Goal: Transaction & Acquisition: Subscribe to service/newsletter

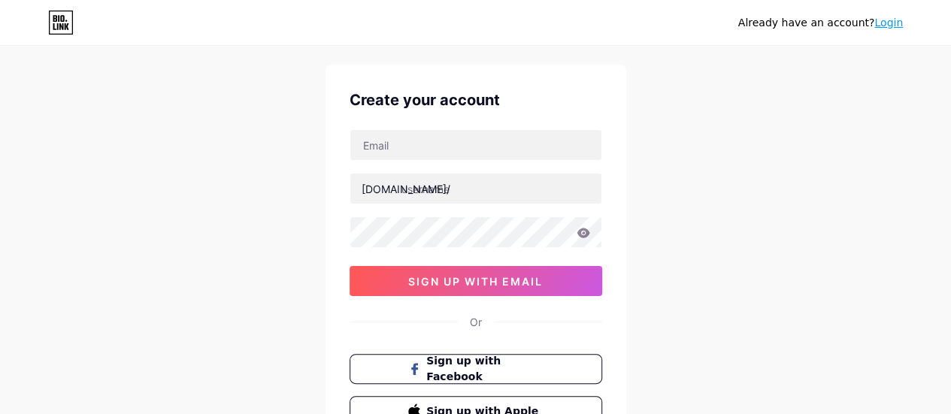
scroll to position [9, 0]
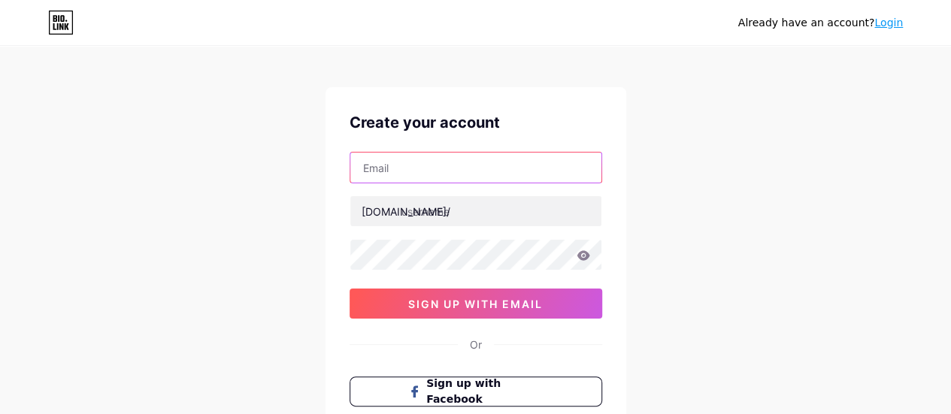
click at [413, 174] on input "text" at bounding box center [475, 168] width 251 height 30
type input "[EMAIL_ADDRESS][DOMAIN_NAME]"
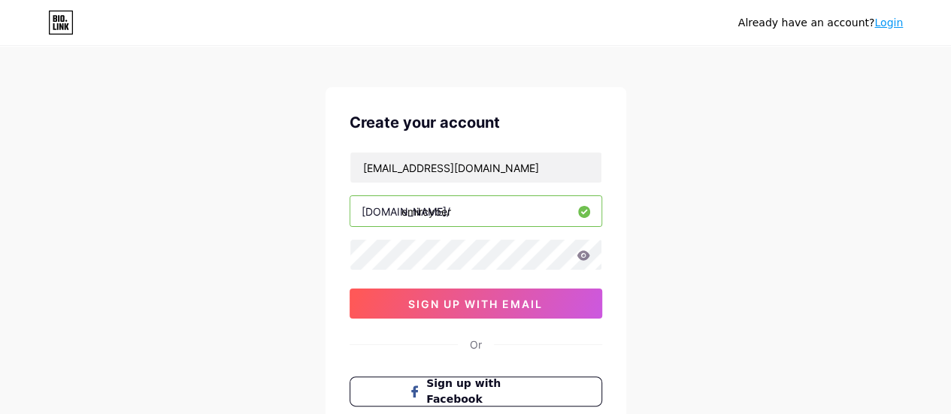
type input "emircyber"
click at [583, 254] on icon at bounding box center [582, 255] width 13 height 10
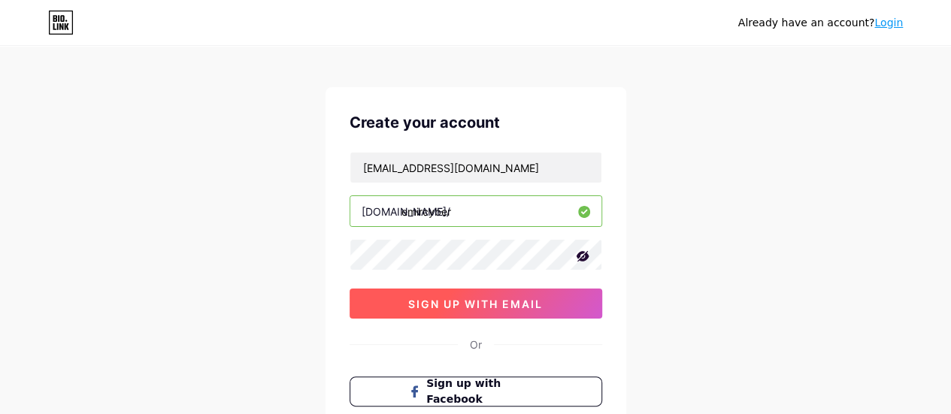
click at [515, 301] on span "sign up with email" at bounding box center [475, 304] width 135 height 13
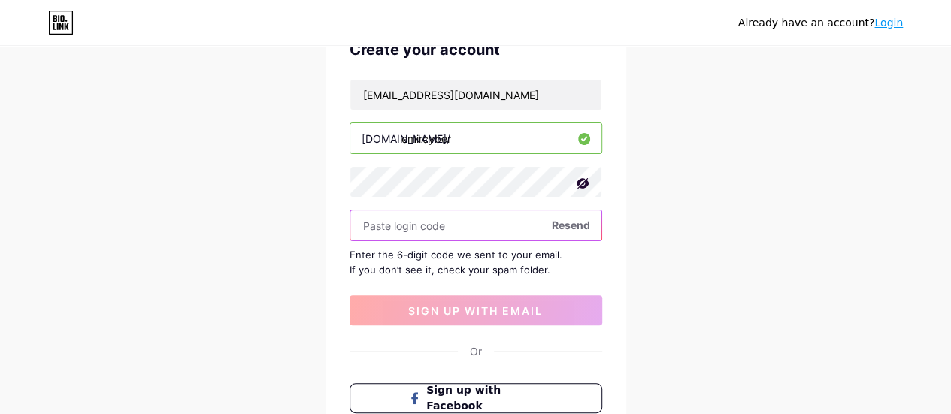
scroll to position [84, 0]
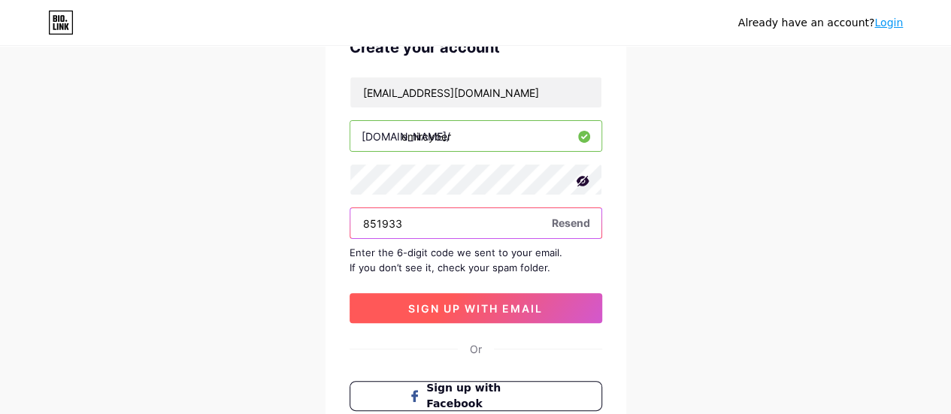
type input "851933"
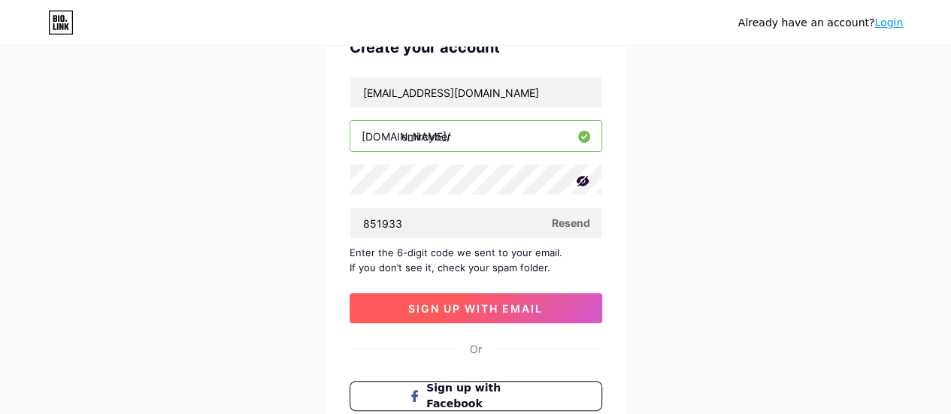
click at [445, 304] on span "sign up with email" at bounding box center [475, 308] width 135 height 13
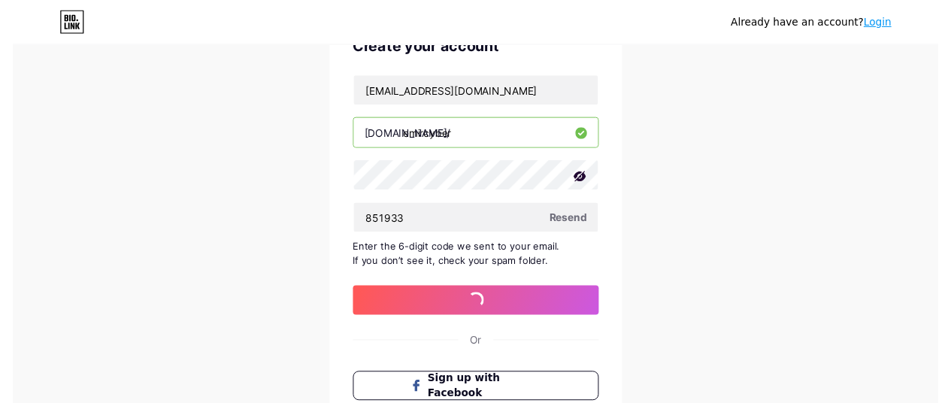
scroll to position [0, 0]
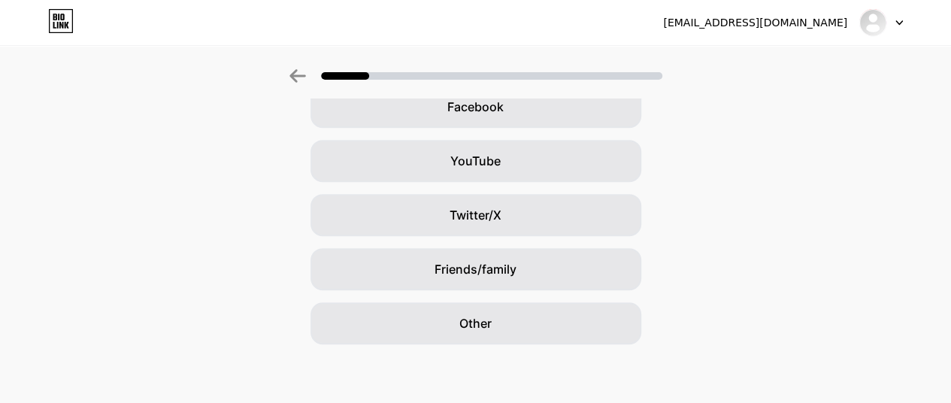
scroll to position [245, 0]
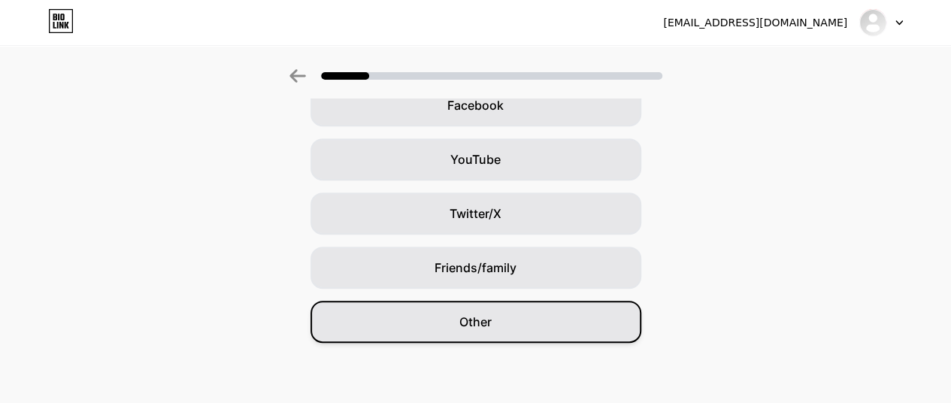
click at [431, 328] on div "Other" at bounding box center [475, 322] width 331 height 42
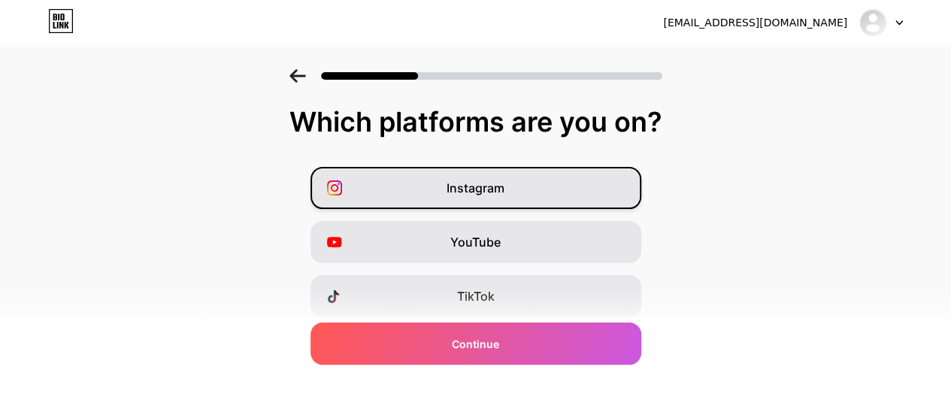
click at [467, 182] on span "Instagram" at bounding box center [475, 188] width 58 height 18
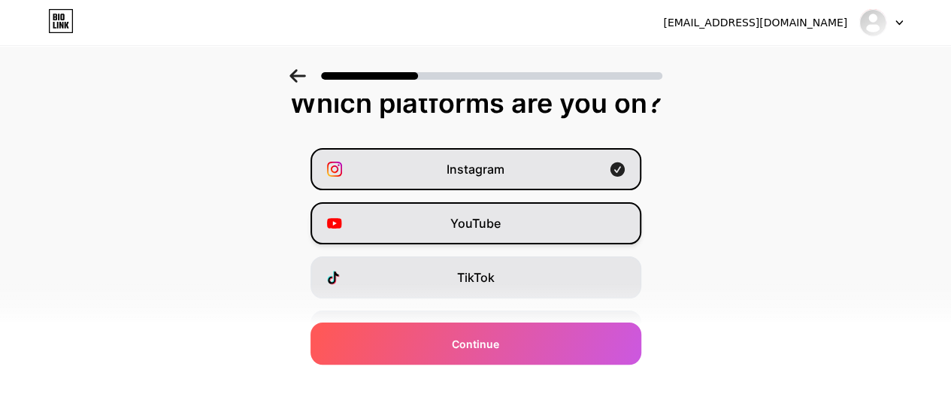
click at [473, 237] on div "Instagram YouTube TikTok Facebook Twitter/X Buy Me a Coffee Snapchat I have a w…" at bounding box center [476, 358] width 936 height 421
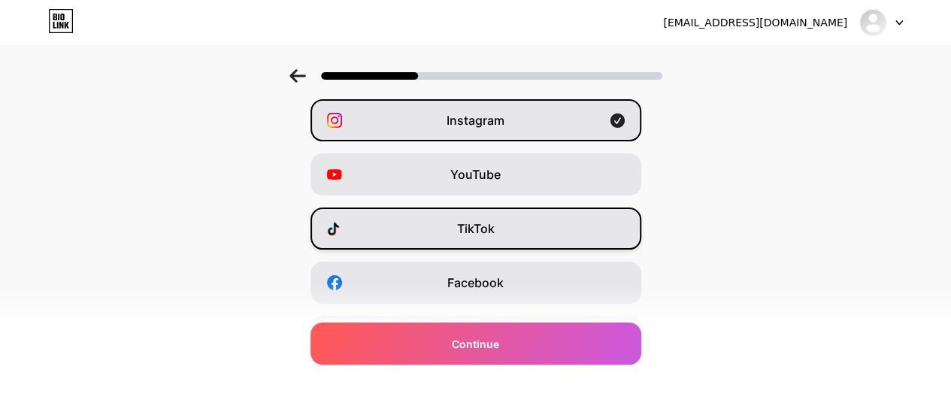
scroll to position [75, 0]
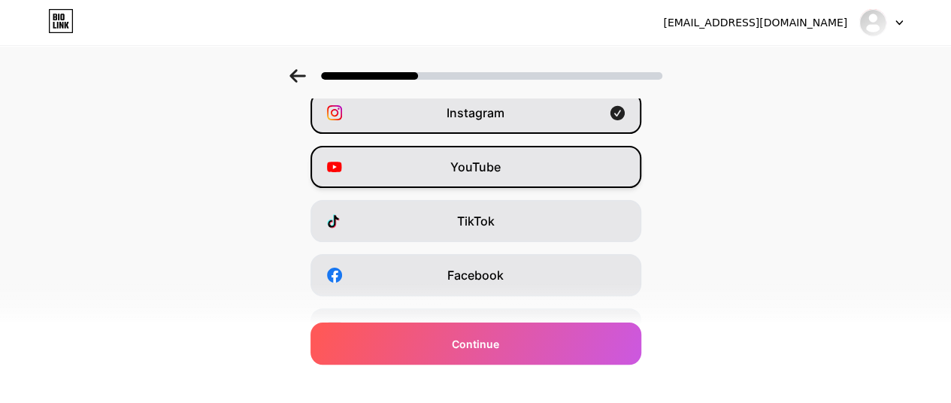
click at [494, 161] on span "YouTube" at bounding box center [475, 167] width 50 height 18
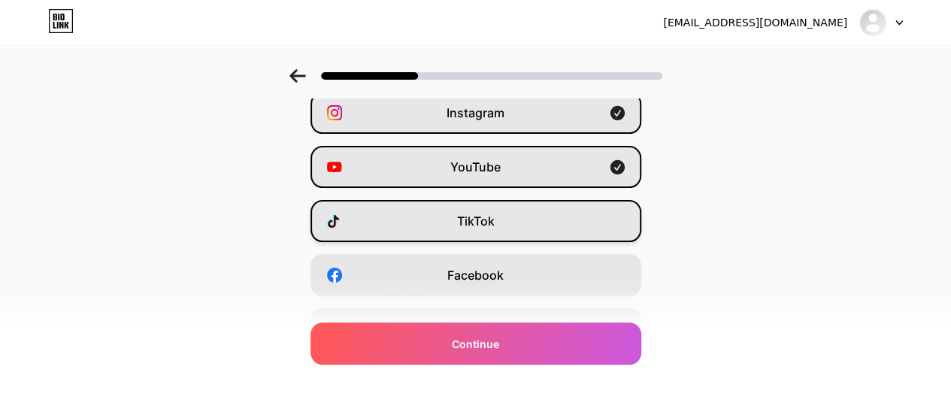
click at [495, 215] on span "TikTok" at bounding box center [476, 221] width 38 height 18
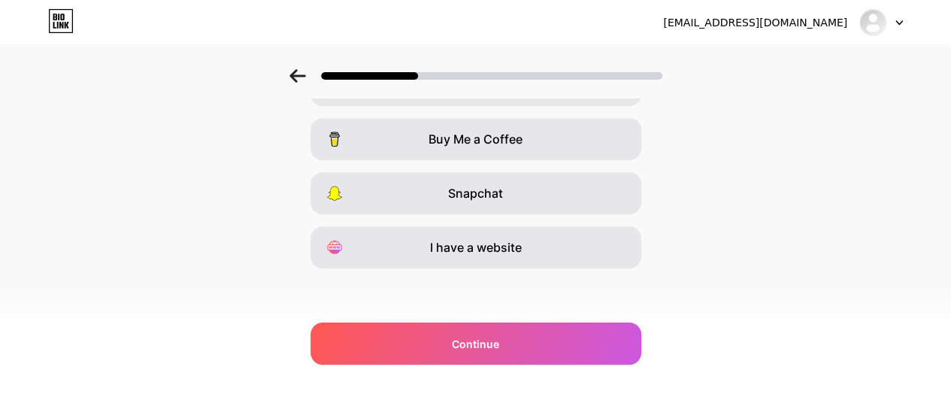
scroll to position [320, 0]
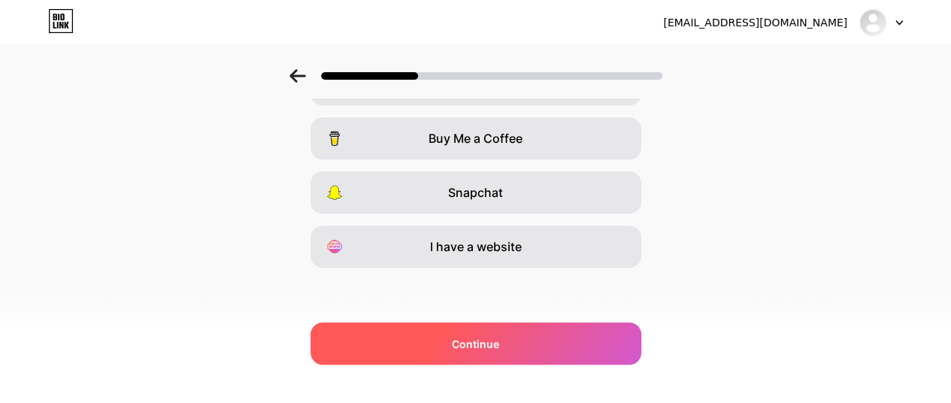
click at [509, 347] on div "Continue" at bounding box center [475, 343] width 331 height 42
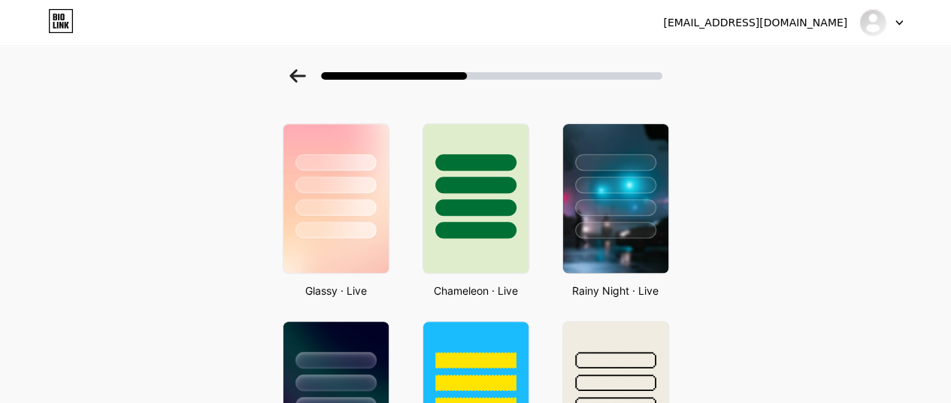
scroll to position [451, 0]
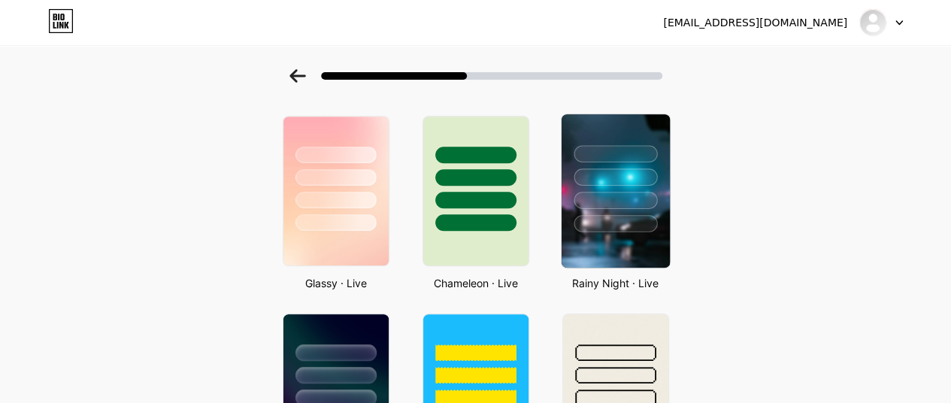
click at [635, 198] on div at bounding box center [614, 200] width 83 height 17
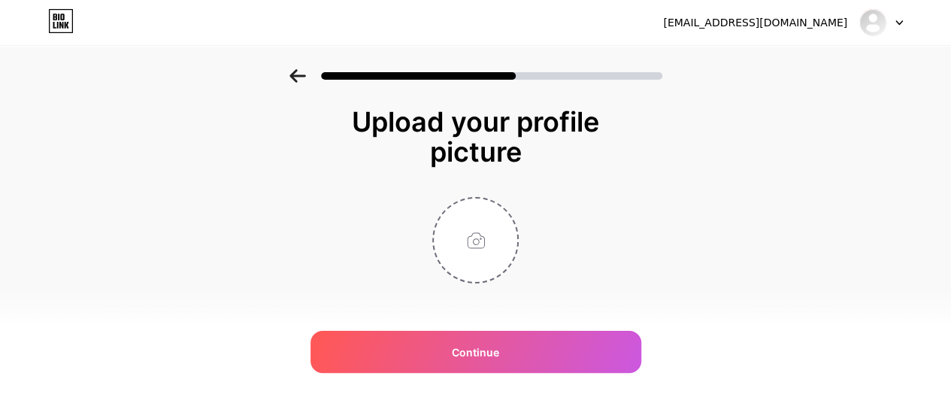
scroll to position [16, 0]
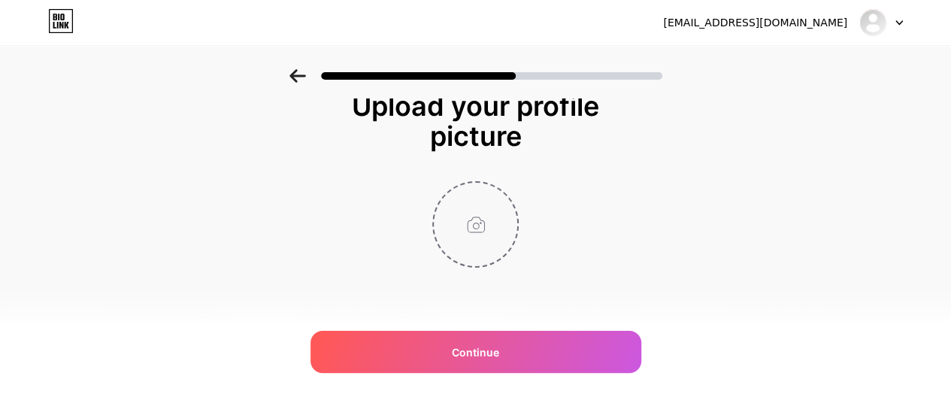
click at [484, 229] on input "file" at bounding box center [475, 224] width 83 height 83
type input "C:\fakepath\IMG_5693.JPG"
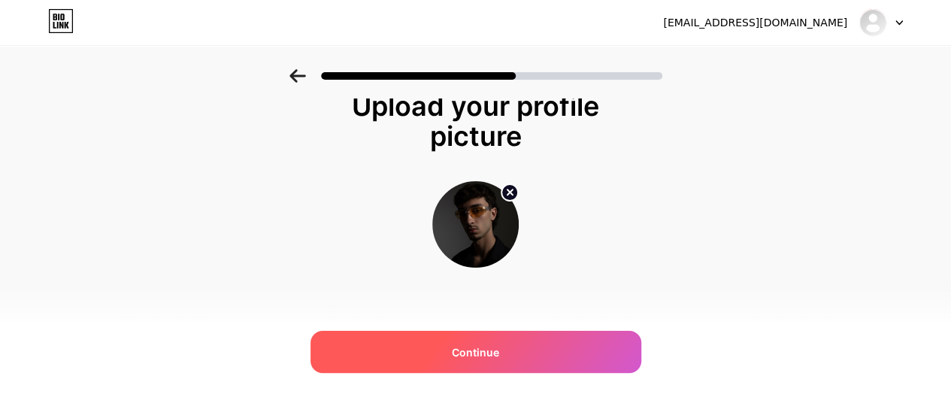
click at [478, 351] on span "Continue" at bounding box center [475, 352] width 47 height 16
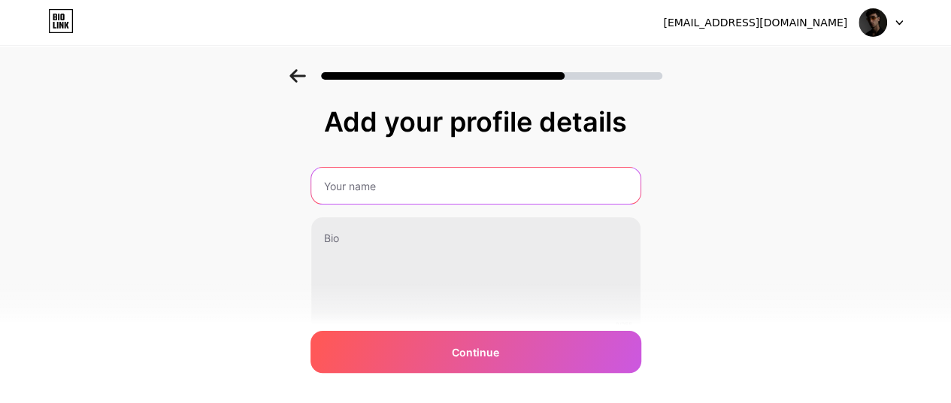
click at [493, 178] on input "text" at bounding box center [475, 186] width 329 height 36
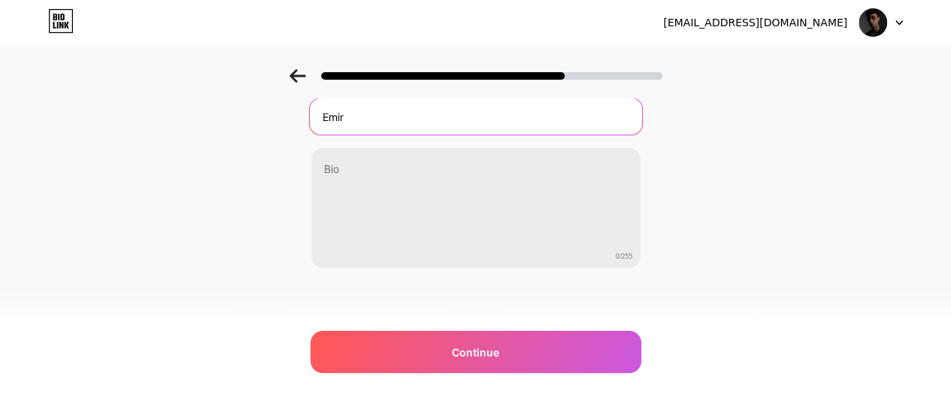
scroll to position [69, 0]
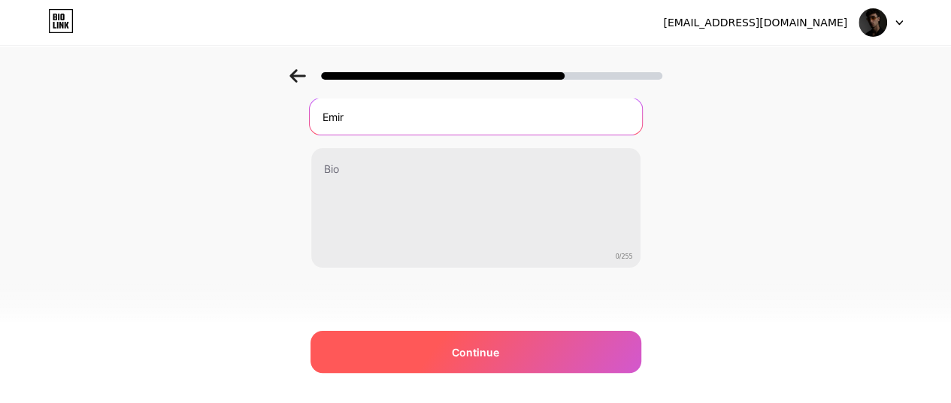
type input "Emir"
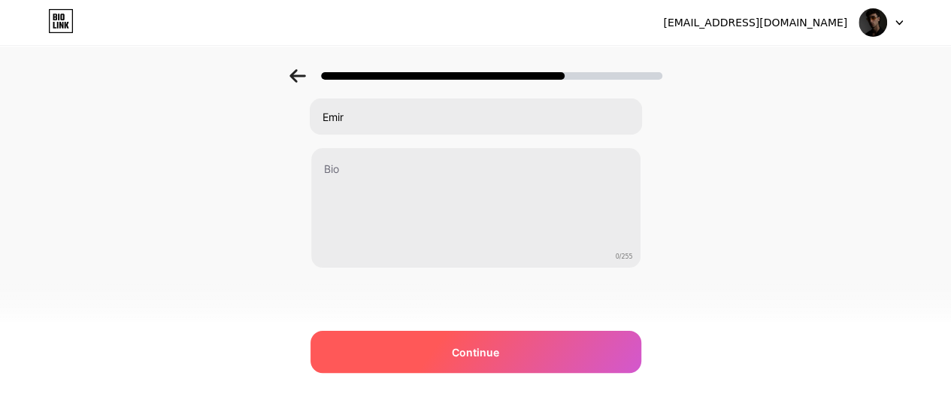
click at [463, 344] on span "Continue" at bounding box center [475, 352] width 47 height 16
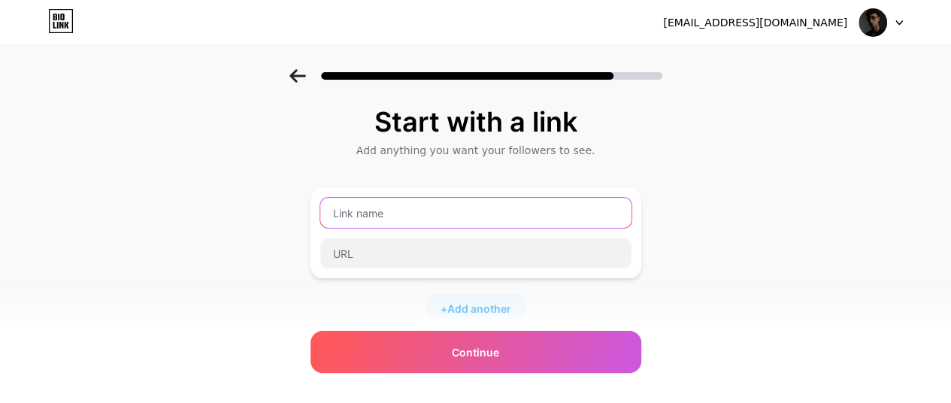
click at [388, 207] on input "text" at bounding box center [475, 213] width 311 height 30
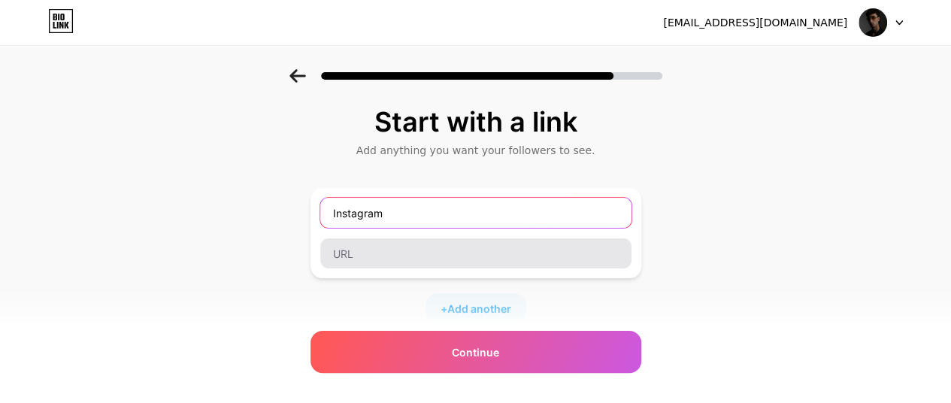
type input "Instagram"
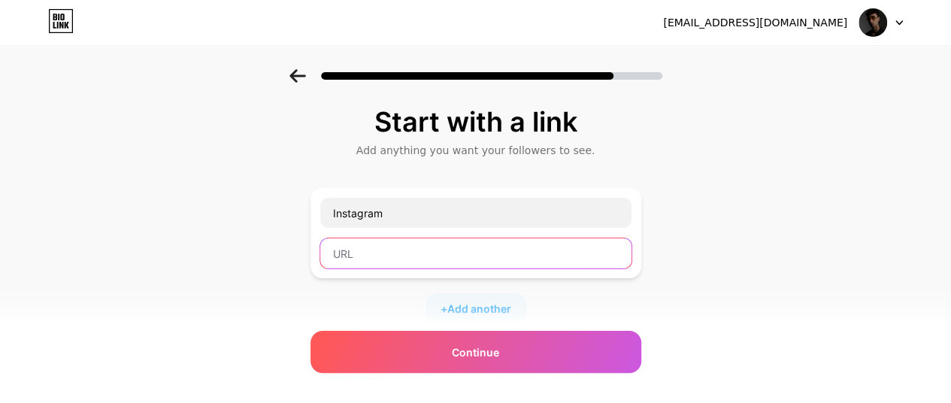
click at [359, 252] on input "text" at bounding box center [475, 253] width 311 height 30
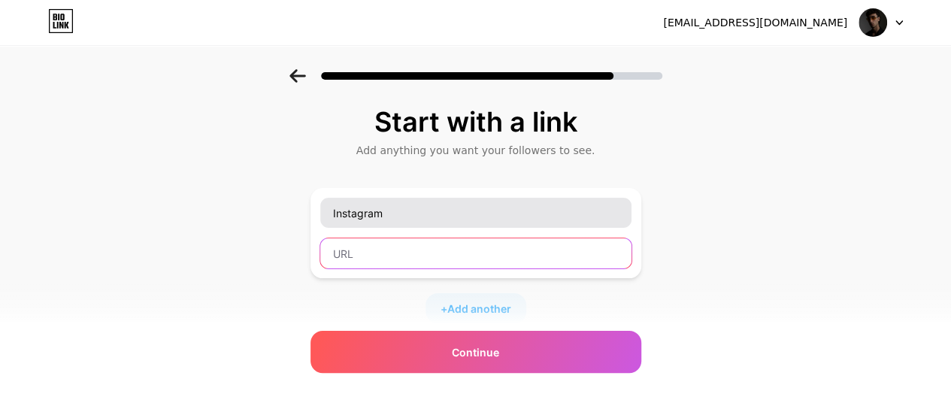
paste input "[URL][DOMAIN_NAME]"
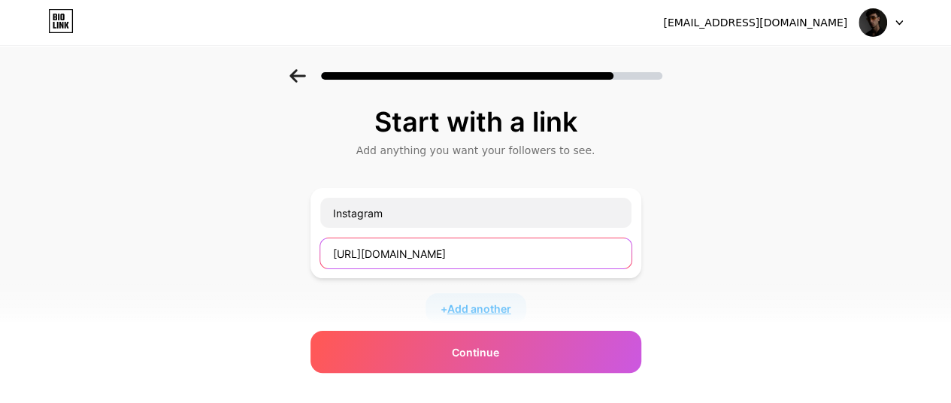
type input "[URL][DOMAIN_NAME]"
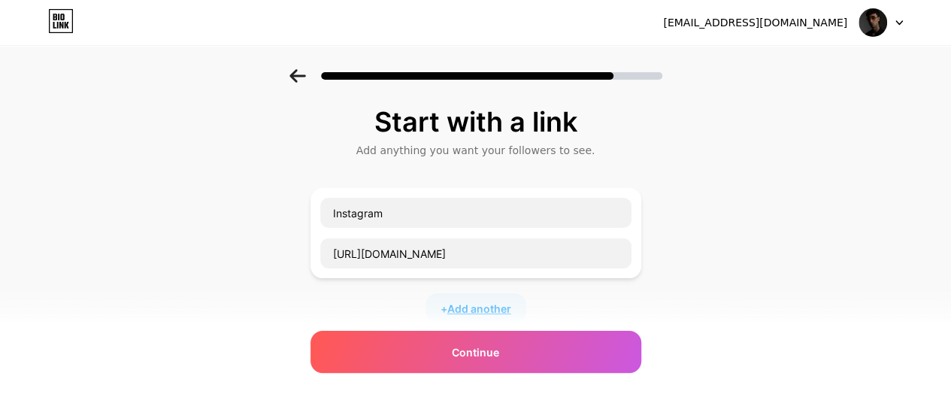
click at [474, 304] on span "Add another" at bounding box center [479, 309] width 64 height 16
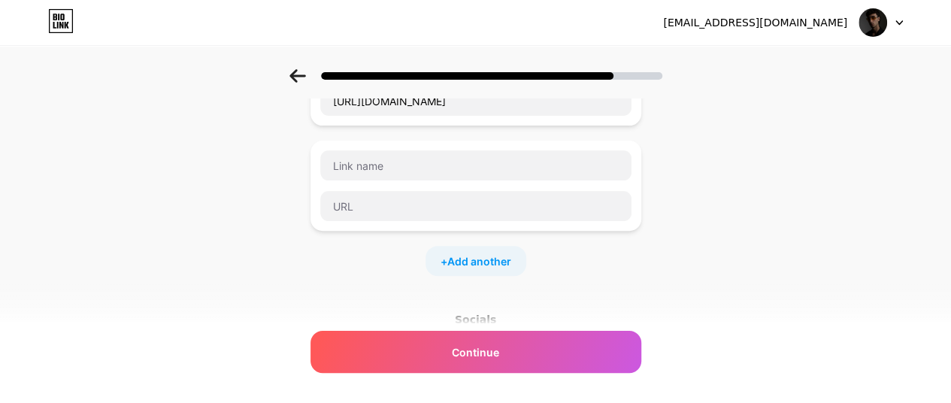
scroll to position [150, 0]
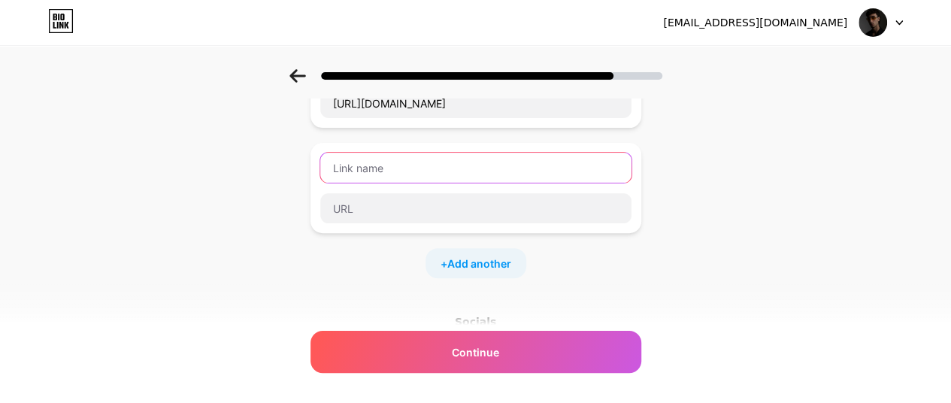
click at [395, 165] on input "text" at bounding box center [475, 168] width 311 height 30
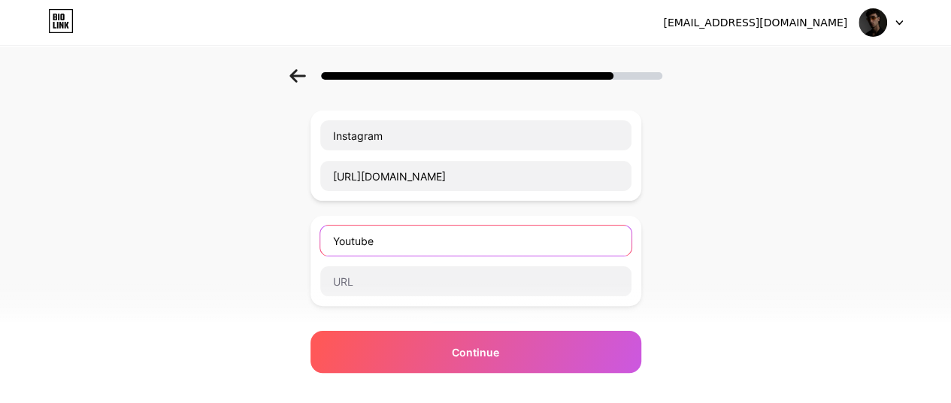
scroll to position [75, 0]
type input "Youtube"
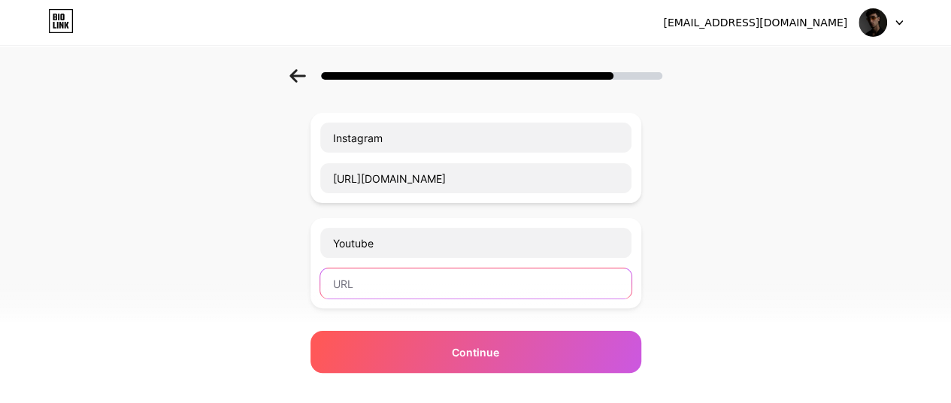
click at [365, 286] on input "text" at bounding box center [475, 283] width 311 height 30
paste input "[URL][DOMAIN_NAME]"
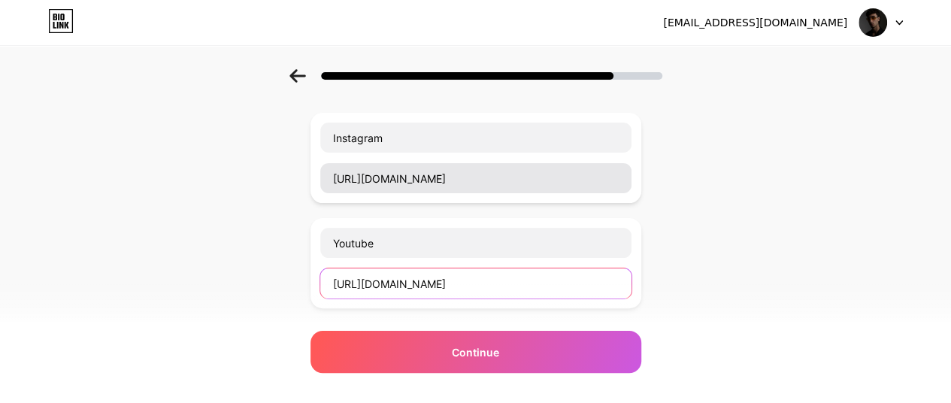
type input "[URL][DOMAIN_NAME]"
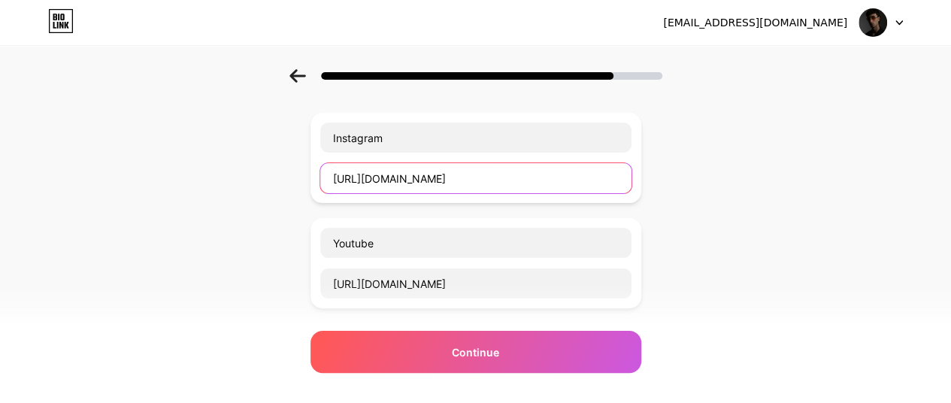
drag, startPoint x: 558, startPoint y: 178, endPoint x: 253, endPoint y: 176, distance: 305.9
click at [253, 176] on div "Start with a link Add anything you want your followers to see. Instagram [URL][…" at bounding box center [475, 311] width 951 height 634
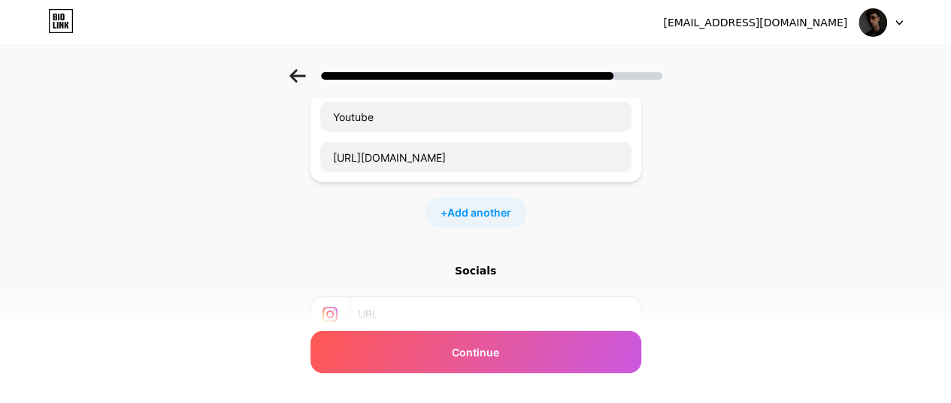
scroll to position [301, 0]
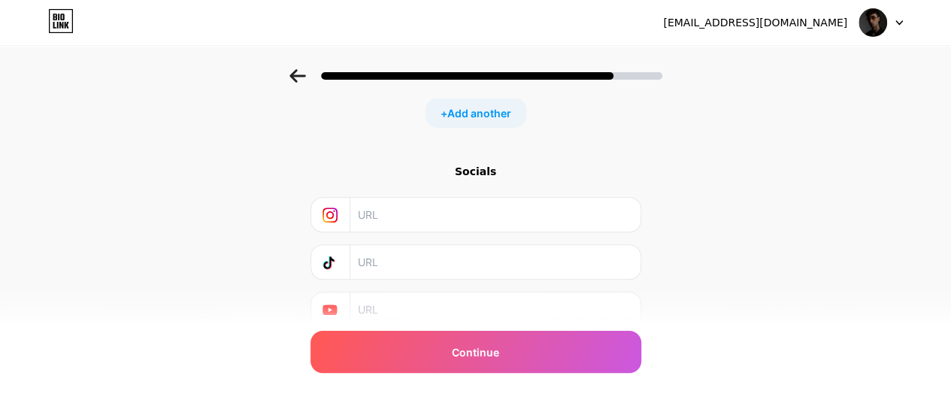
click at [418, 229] on div "Socials" at bounding box center [475, 245] width 331 height 163
click at [419, 220] on input "text" at bounding box center [494, 215] width 273 height 34
paste input "[URL][DOMAIN_NAME]"
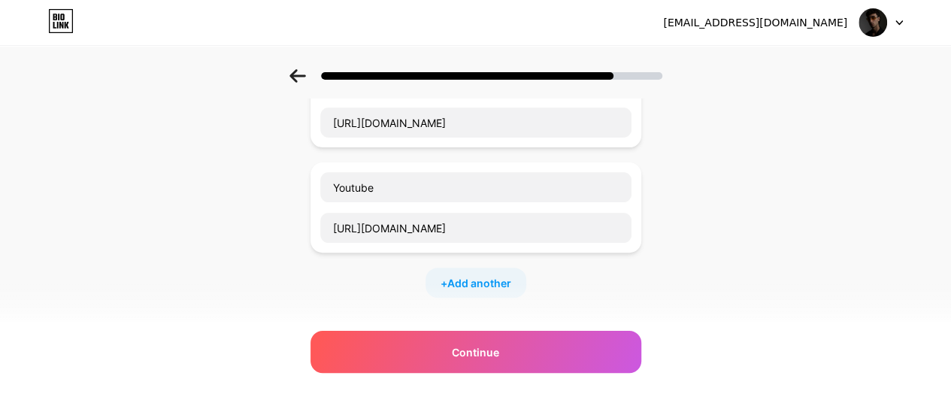
scroll to position [75, 0]
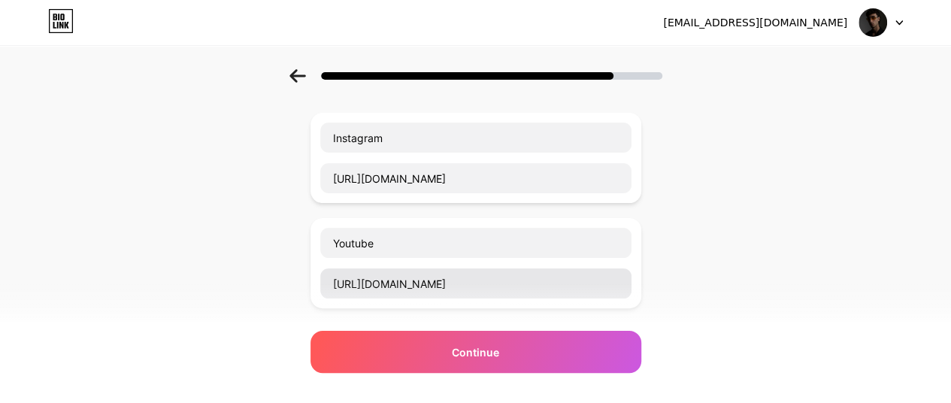
type input "[URL][DOMAIN_NAME]"
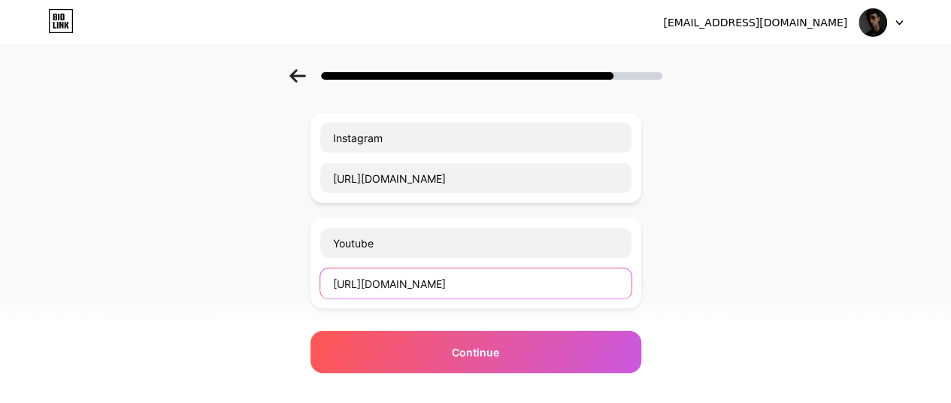
drag, startPoint x: 556, startPoint y: 283, endPoint x: 141, endPoint y: 250, distance: 416.2
click at [141, 250] on div "Start with a link Add anything you want your followers to see. Instagram [URL][…" at bounding box center [475, 311] width 951 height 634
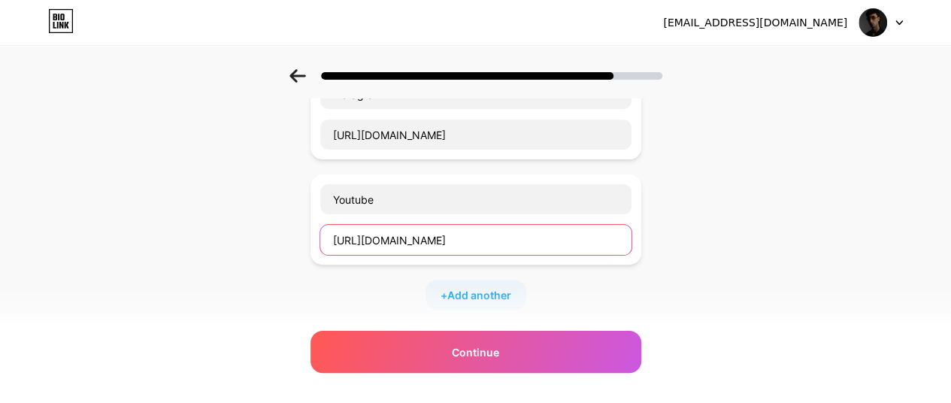
scroll to position [356, 0]
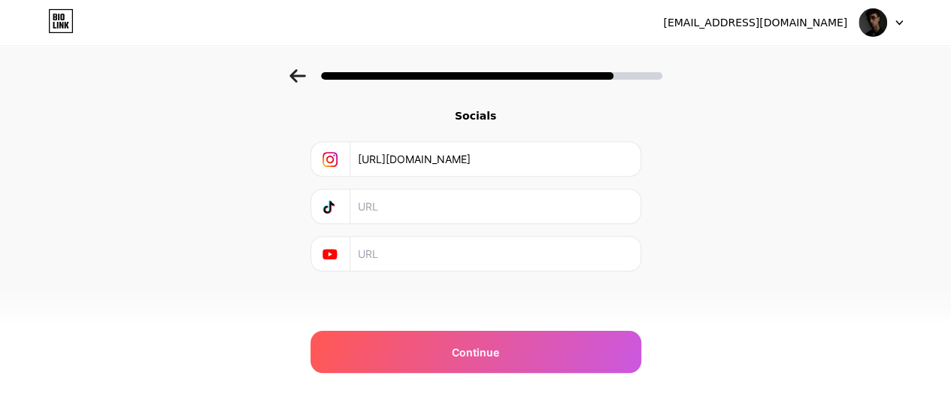
click at [382, 246] on input "text" at bounding box center [494, 254] width 273 height 34
paste input "[URL][DOMAIN_NAME]"
type input "[URL][DOMAIN_NAME]"
click at [174, 205] on div "Start with a link Add anything you want your followers to see. Instagram [URL][…" at bounding box center [475, 30] width 951 height 634
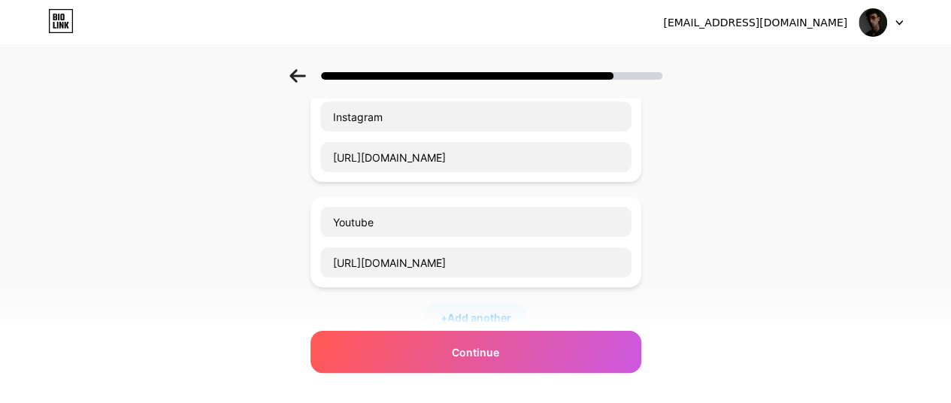
scroll to position [56, 0]
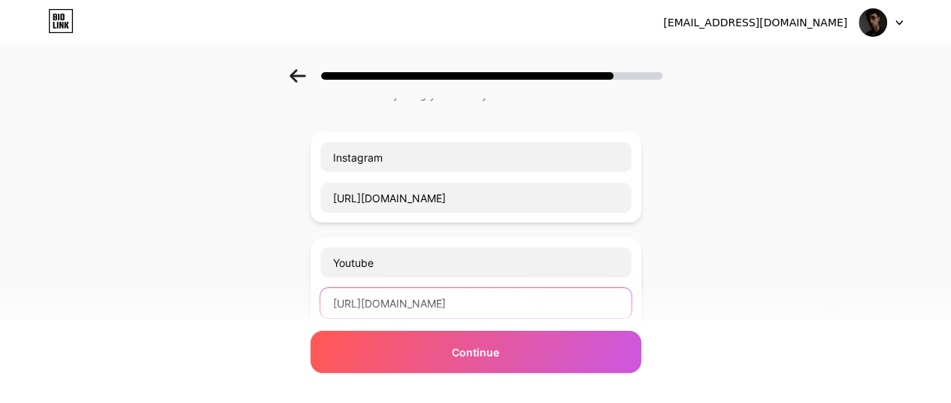
drag, startPoint x: 542, startPoint y: 307, endPoint x: 2, endPoint y: 250, distance: 543.4
click at [0, 249] on div "Start with a link Add anything you want your followers to see. Instagram [URL][…" at bounding box center [475, 331] width 951 height 634
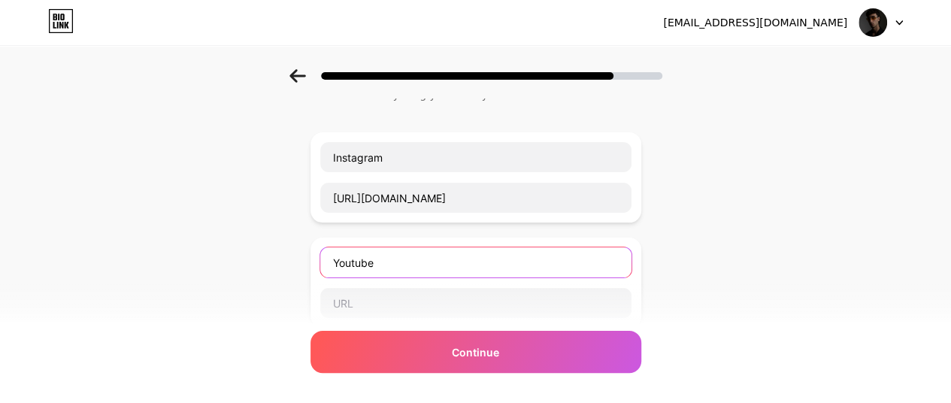
drag, startPoint x: 385, startPoint y: 262, endPoint x: 262, endPoint y: 253, distance: 123.6
click at [262, 253] on div "Start with a link Add anything you want your followers to see. Instagram [URL][…" at bounding box center [475, 331] width 951 height 634
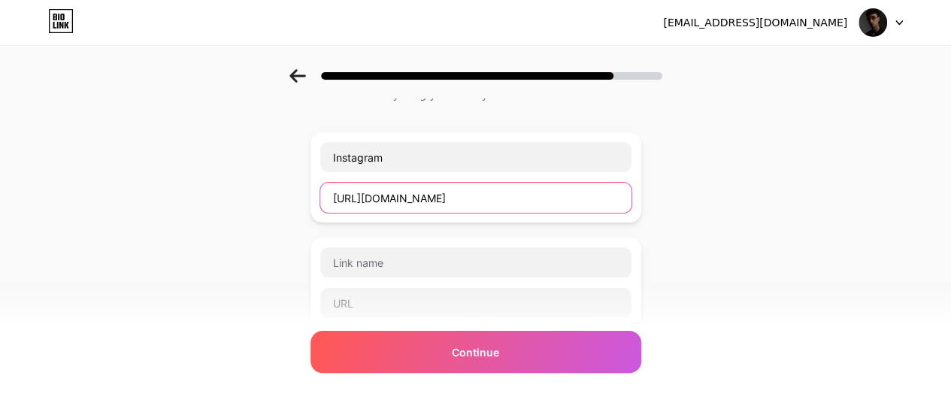
drag, startPoint x: 560, startPoint y: 201, endPoint x: 180, endPoint y: 168, distance: 381.8
click at [180, 168] on div "Start with a link Add anything you want your followers to see. Instagram [URL][…" at bounding box center [475, 331] width 951 height 634
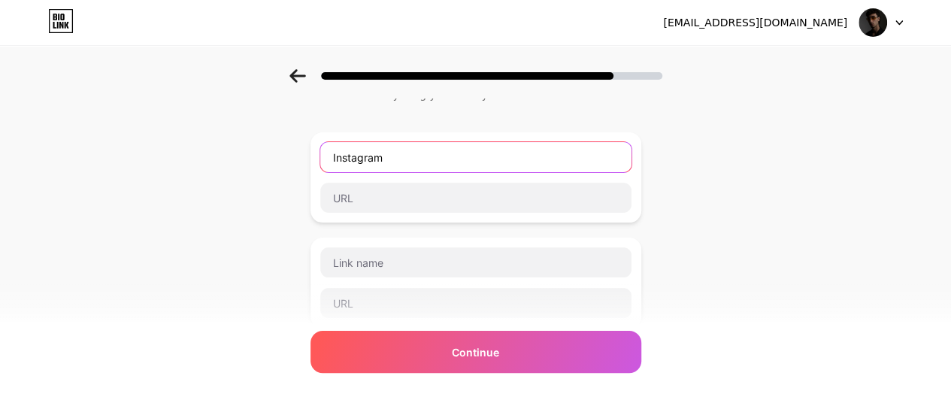
drag, startPoint x: 400, startPoint y: 158, endPoint x: 256, endPoint y: 143, distance: 145.1
click at [256, 143] on div "Start with a link Add anything you want your followers to see. Instagram + Add …" at bounding box center [475, 331] width 951 height 634
click at [213, 175] on div "Start with a link Add anything you want your followers to see. + Add another So…" at bounding box center [475, 331] width 951 height 634
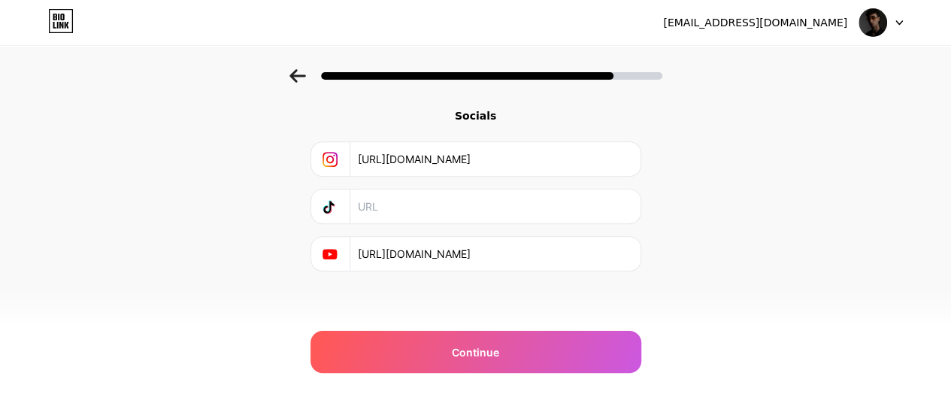
scroll to position [356, 0]
click at [484, 201] on input "text" at bounding box center [494, 206] width 273 height 34
paste input "[URL][DOMAIN_NAME]"
type input "[URL][DOMAIN_NAME]"
click at [544, 297] on div "Start with a link Add anything you want your followers to see. + Add another So…" at bounding box center [475, 48] width 331 height 596
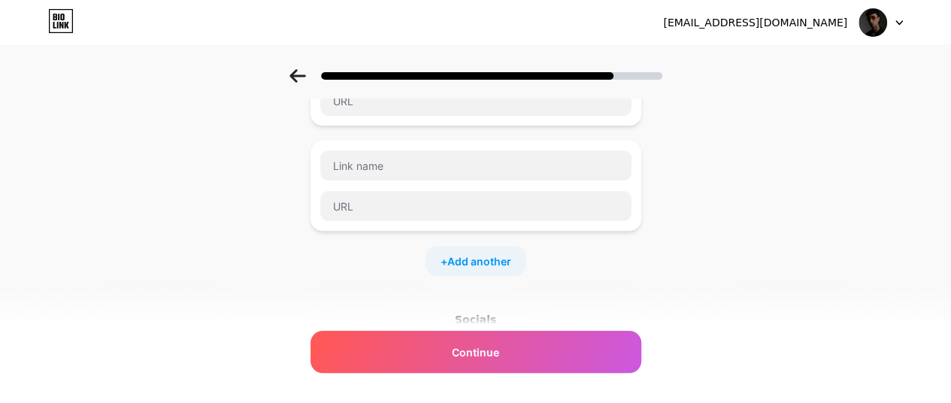
scroll to position [0, 0]
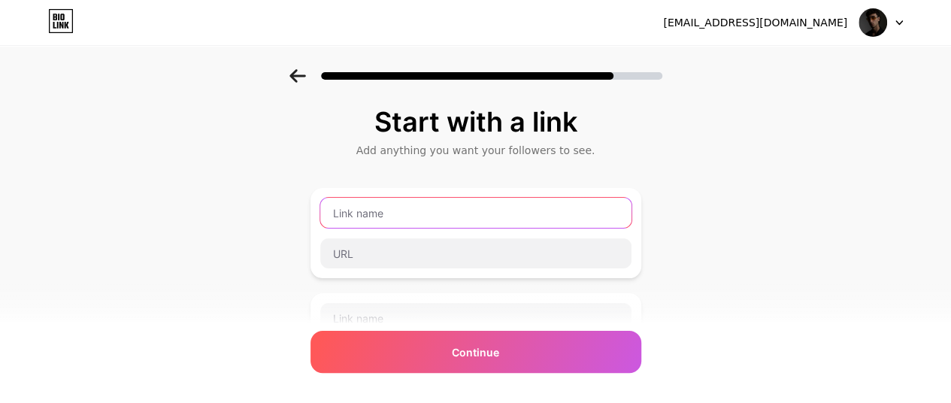
click at [382, 205] on input "text" at bounding box center [475, 213] width 311 height 30
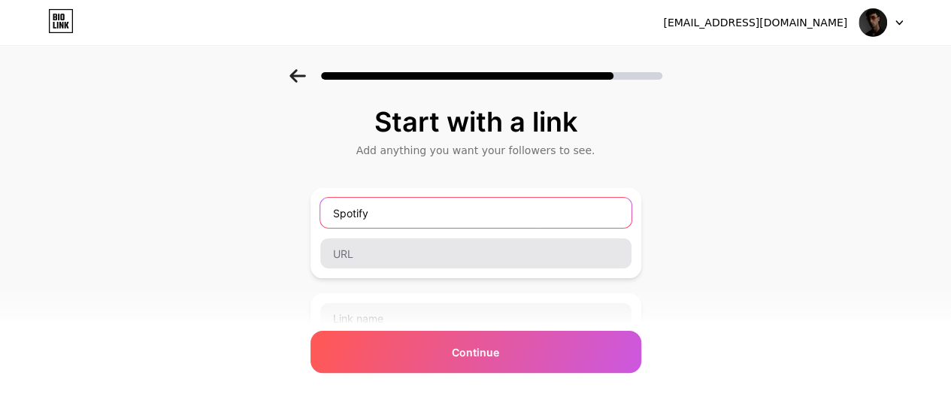
type input "Spotify"
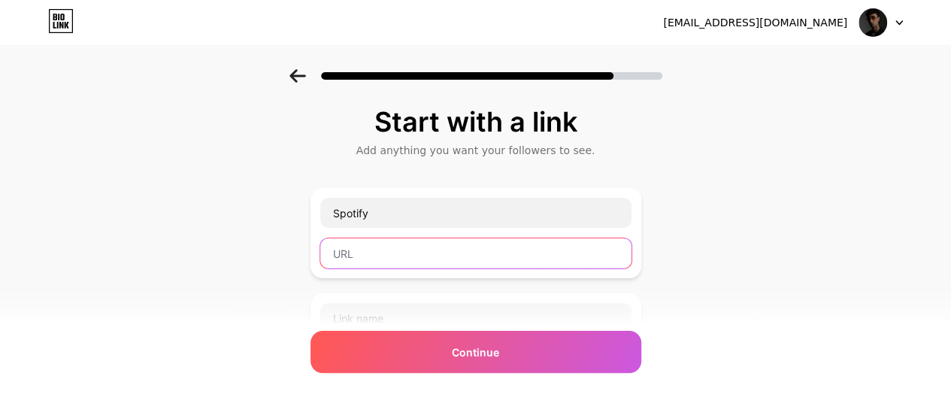
click at [416, 258] on input "text" at bounding box center [475, 253] width 311 height 30
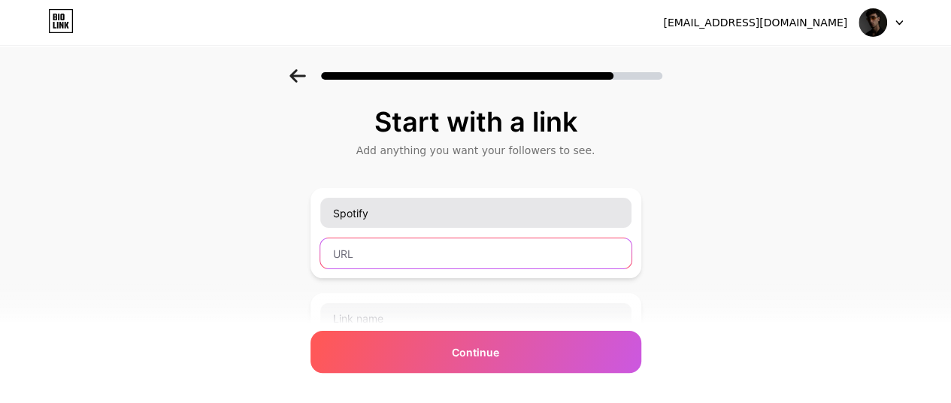
paste input "[URL][DOMAIN_NAME]"
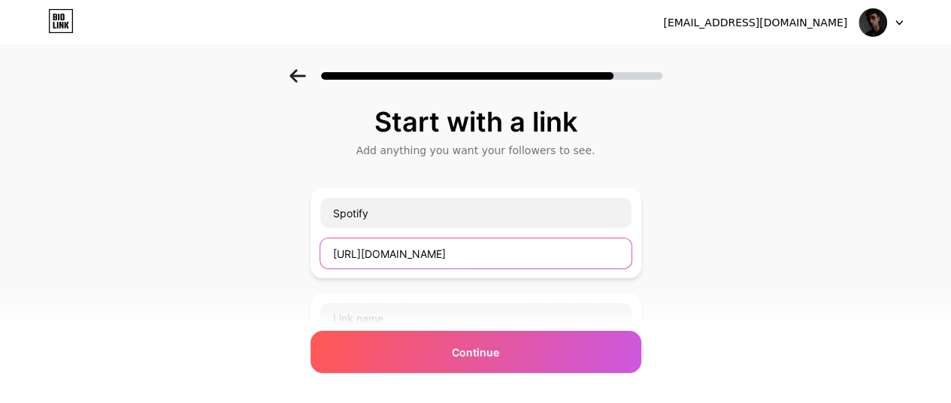
type input "[URL][DOMAIN_NAME]"
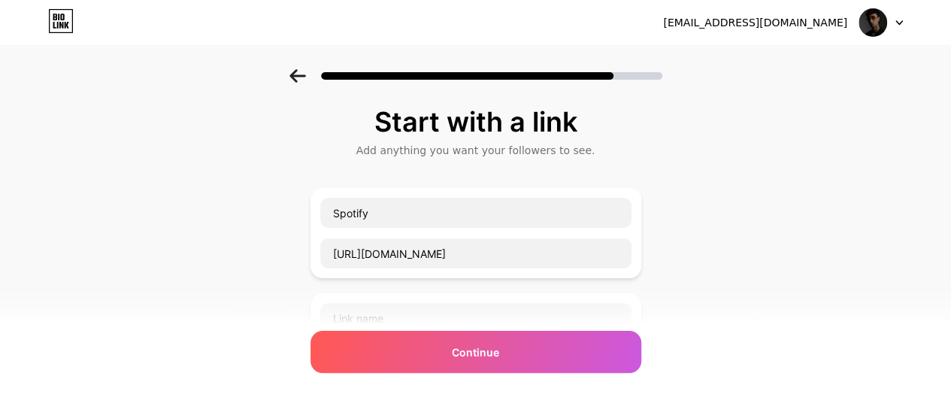
click at [713, 174] on div "Start with a link Add anything you want your followers to see. Spotify [URL][DO…" at bounding box center [475, 386] width 951 height 634
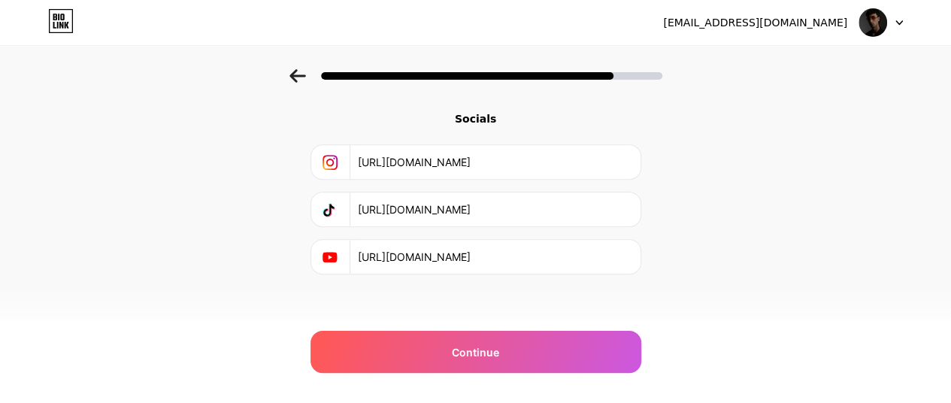
scroll to position [356, 0]
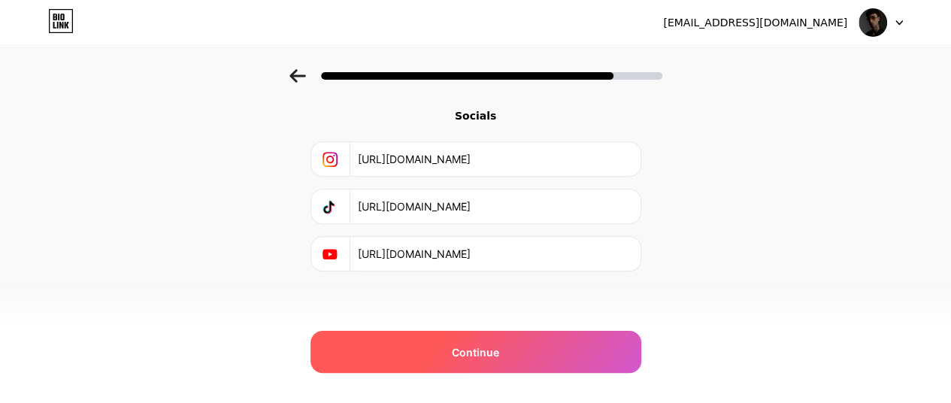
click at [461, 366] on div "Continue" at bounding box center [475, 352] width 331 height 42
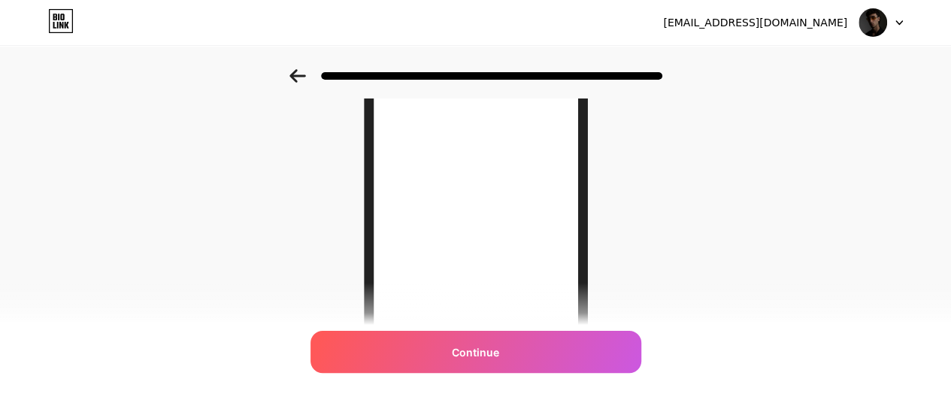
scroll to position [352, 0]
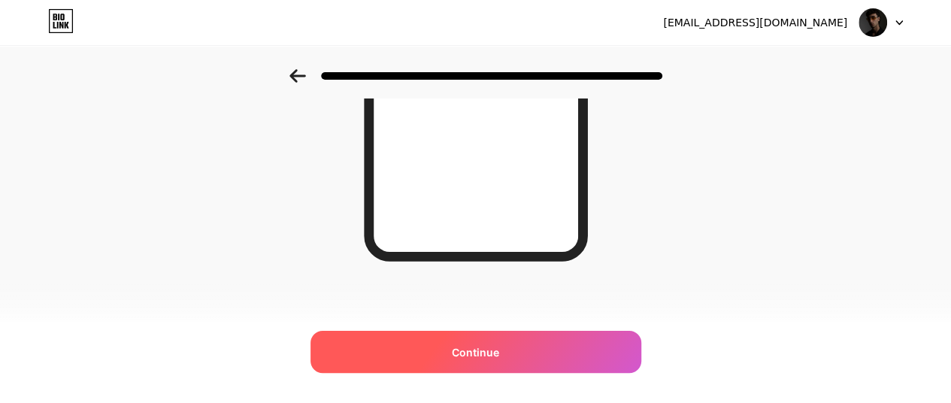
click at [496, 352] on span "Continue" at bounding box center [475, 352] width 47 height 16
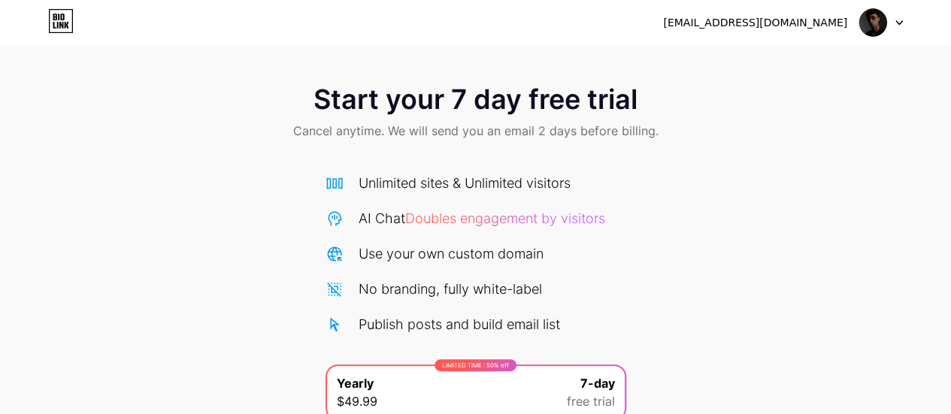
scroll to position [189, 0]
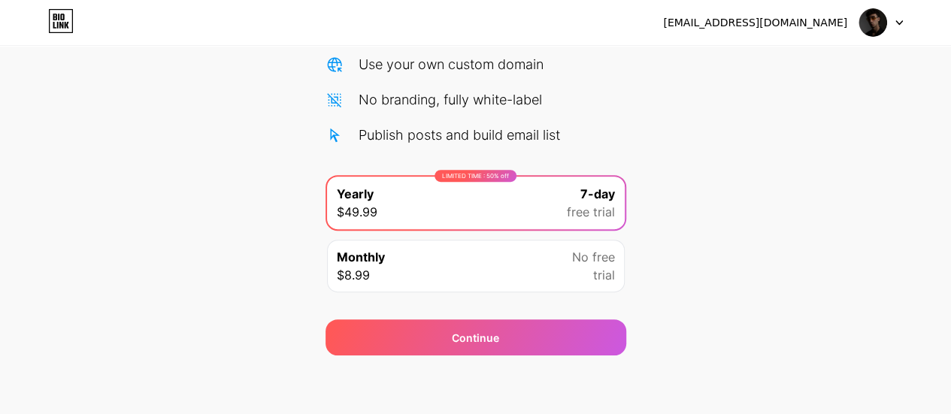
click at [512, 256] on div "Monthly $8.99 No free trial" at bounding box center [476, 266] width 298 height 53
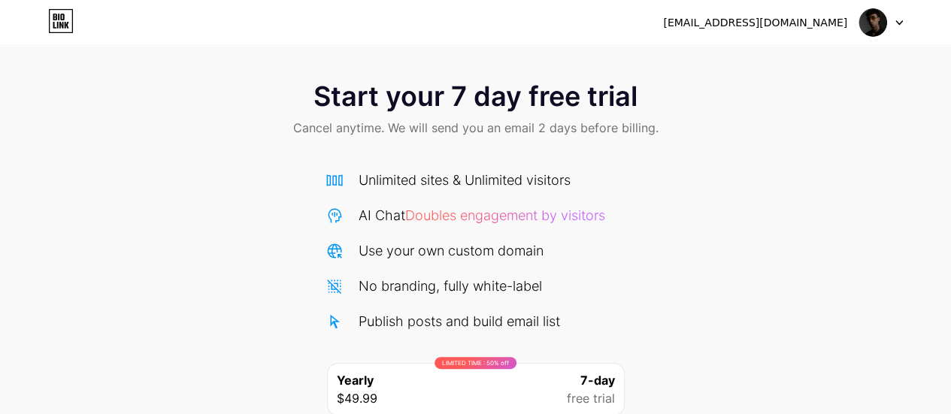
scroll to position [0, 0]
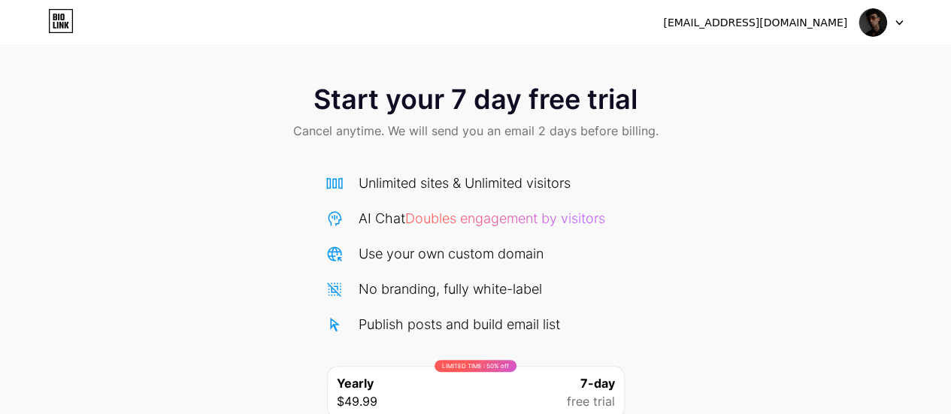
click at [789, 16] on div "[EMAIL_ADDRESS][DOMAIN_NAME]" at bounding box center [755, 23] width 184 height 16
click at [883, 26] on img at bounding box center [872, 22] width 29 height 29
click at [857, 16] on div "[EMAIL_ADDRESS][DOMAIN_NAME]" at bounding box center [783, 22] width 240 height 27
click at [617, 223] on div "AI Chat Doubles engagement by visitors" at bounding box center [475, 218] width 301 height 20
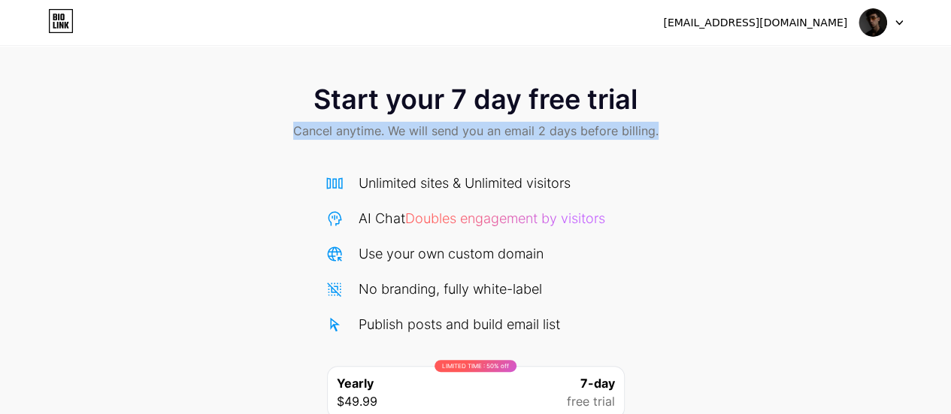
drag, startPoint x: 255, startPoint y: 89, endPoint x: 755, endPoint y: 277, distance: 534.2
click at [761, 281] on div "Start your 7 day free trial Cancel anytime. We will send you an email 2 days be…" at bounding box center [475, 307] width 951 height 476
click at [740, 253] on div "Start your 7 day free trial Cancel anytime. We will send you an email 2 days be…" at bounding box center [475, 307] width 951 height 476
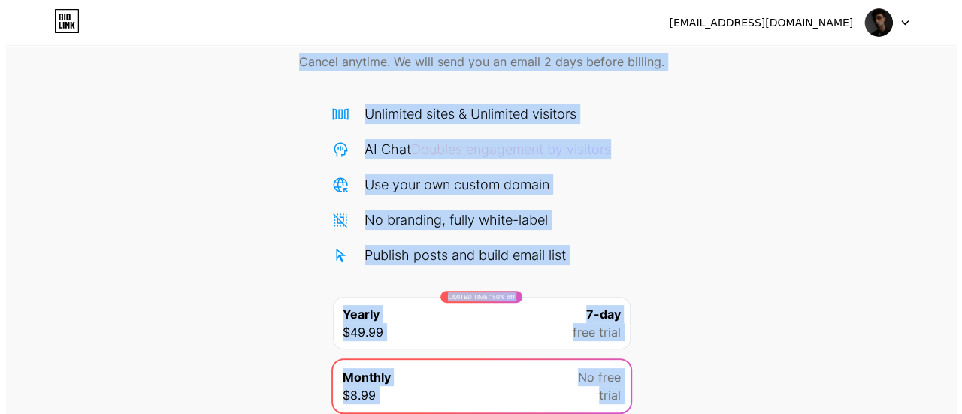
scroll to position [189, 0]
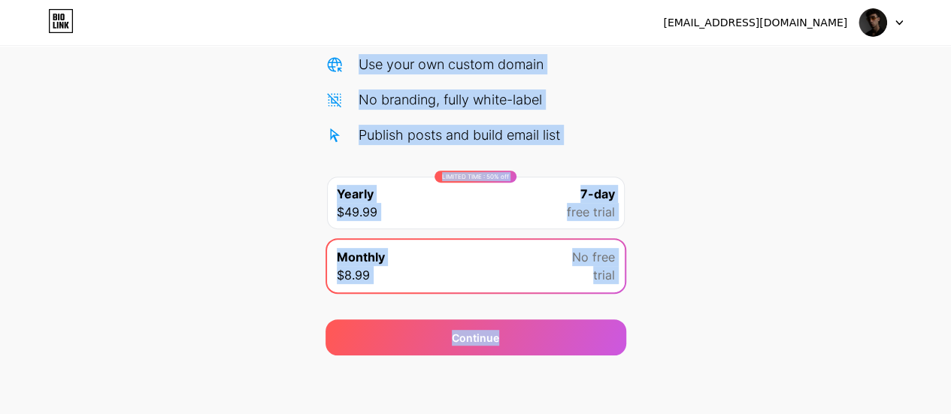
drag, startPoint x: 302, startPoint y: 79, endPoint x: 750, endPoint y: 417, distance: 561.3
click at [750, 413] on html "[EMAIL_ADDRESS][DOMAIN_NAME] Logout Link Copied Start your 7 day free trial Can…" at bounding box center [475, 113] width 951 height 605
copy div "Start your 7 day free trial Cancel anytime. We will send you an email 2 days be…"
click at [861, 190] on div "Start your 7 day free trial Cancel anytime. We will send you an email 2 days be…" at bounding box center [475, 118] width 951 height 476
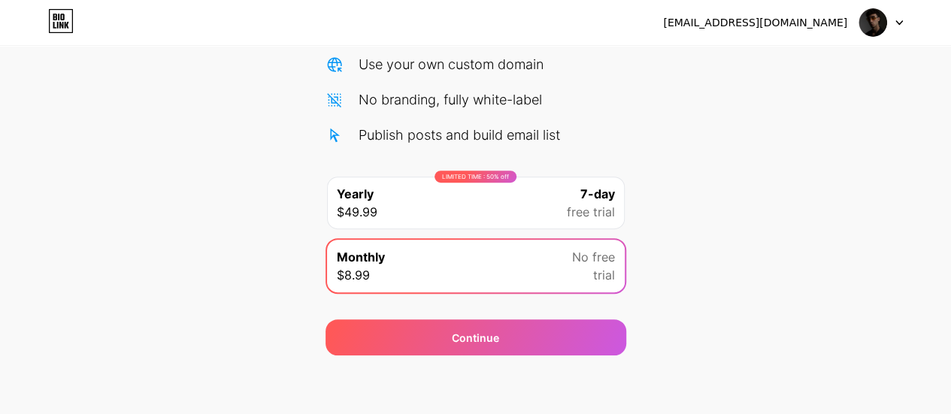
click at [527, 267] on div "Monthly $8.99 No free trial" at bounding box center [476, 266] width 298 height 53
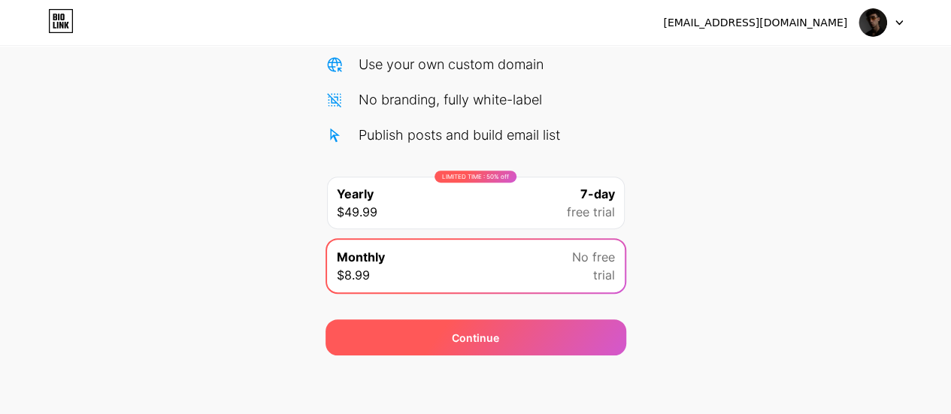
click at [496, 337] on span "Continue" at bounding box center [475, 338] width 47 height 16
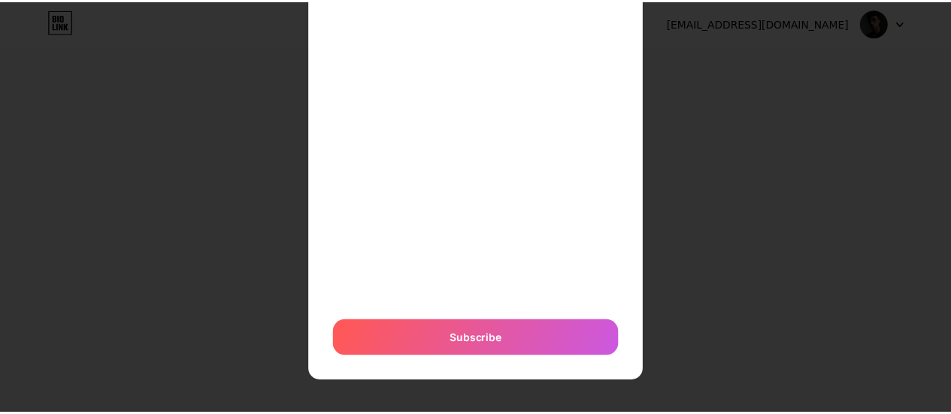
scroll to position [0, 0]
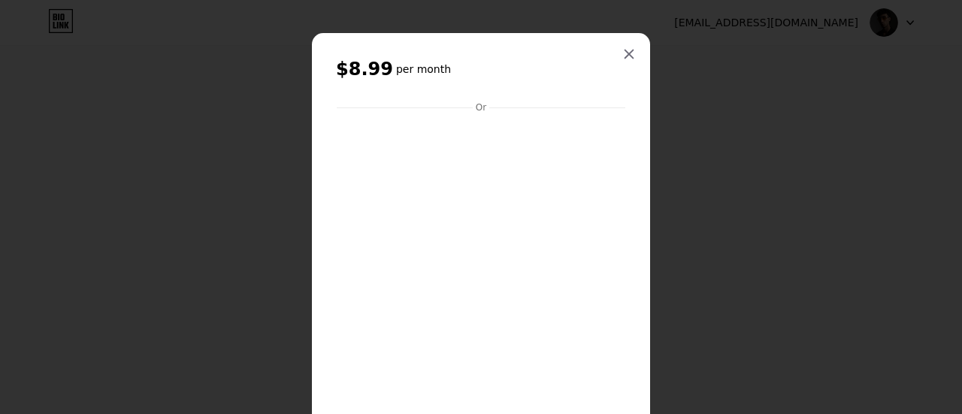
click at [625, 52] on icon at bounding box center [629, 54] width 8 height 8
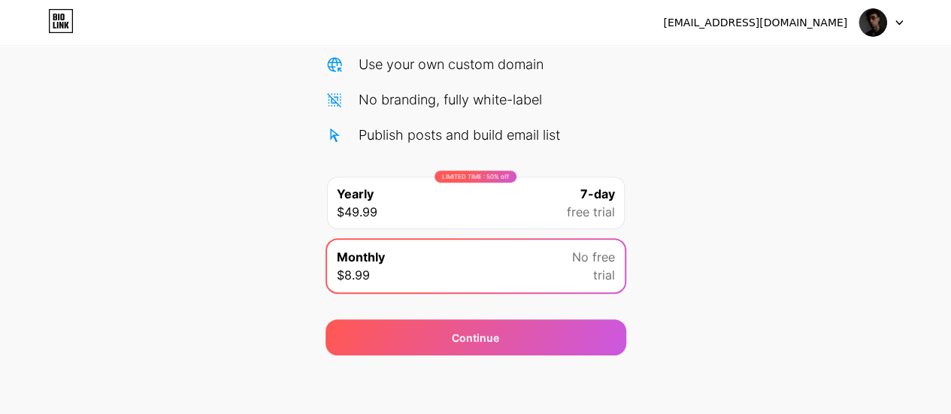
click at [778, 28] on div "[EMAIL_ADDRESS][DOMAIN_NAME]" at bounding box center [755, 23] width 184 height 16
click at [879, 25] on img at bounding box center [872, 22] width 29 height 29
drag, startPoint x: 879, startPoint y: 25, endPoint x: 793, endPoint y: 26, distance: 86.4
click at [879, 26] on img at bounding box center [872, 22] width 29 height 29
click at [60, 13] on icon at bounding box center [61, 21] width 26 height 24
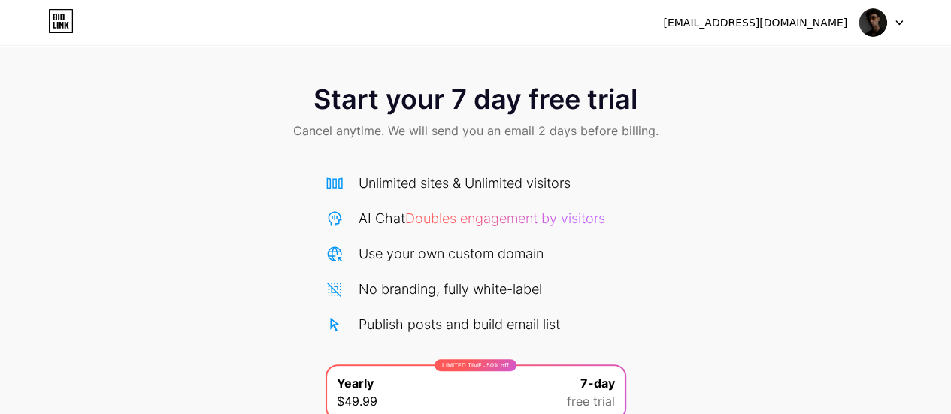
click at [492, 106] on span "Start your 7 day free trial" at bounding box center [475, 99] width 324 height 30
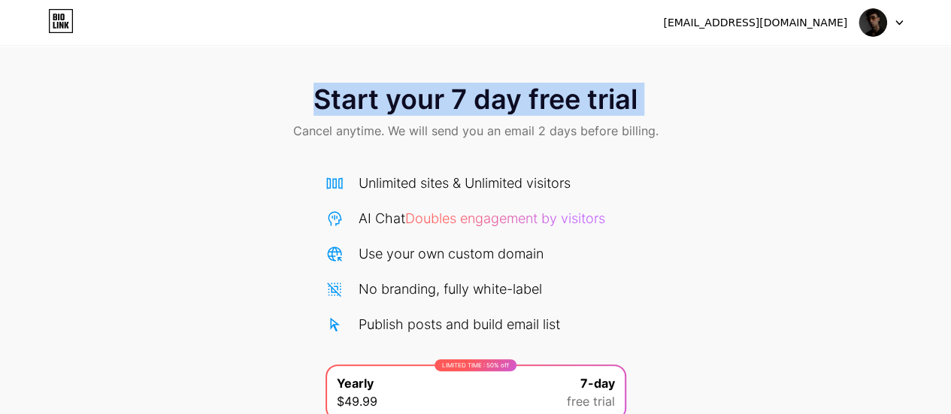
click at [492, 106] on span "Start your 7 day free trial" at bounding box center [475, 99] width 324 height 30
click at [491, 106] on span "Start your 7 day free trial" at bounding box center [475, 99] width 324 height 30
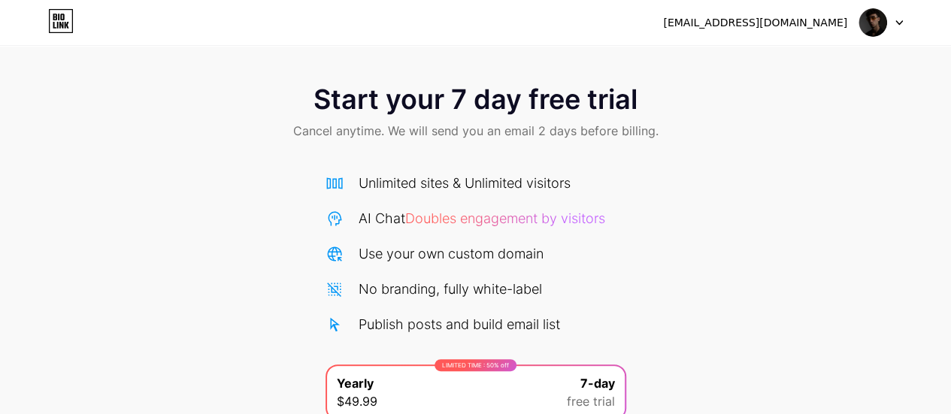
click at [394, 147] on div "Start your 7 day free trial Cancel anytime. We will send you an email 2 days be…" at bounding box center [475, 113] width 951 height 89
click at [65, 20] on icon at bounding box center [61, 21] width 26 height 24
click at [64, 21] on icon at bounding box center [61, 21] width 26 height 24
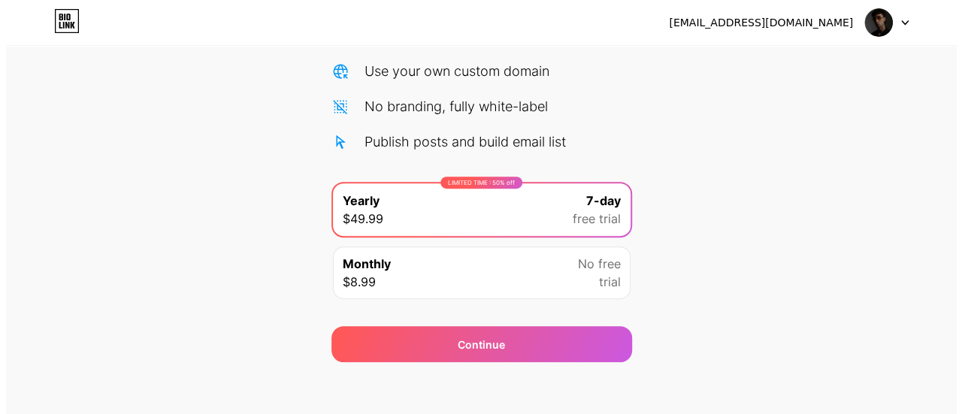
scroll to position [189, 0]
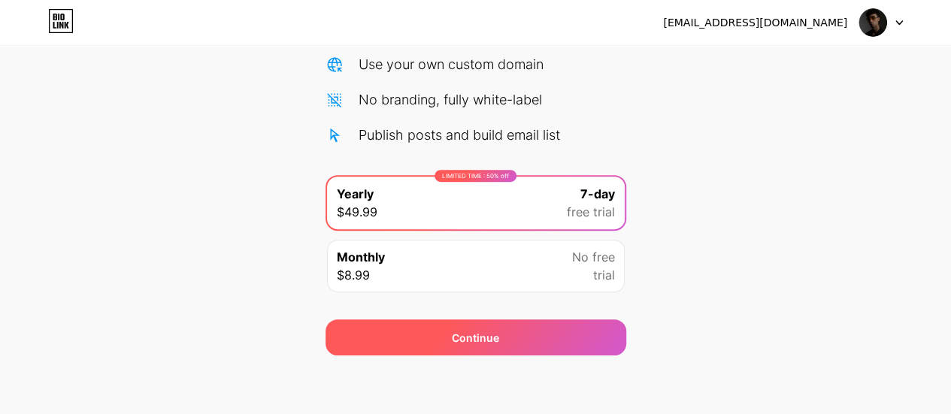
click at [462, 324] on div "Continue" at bounding box center [475, 337] width 301 height 36
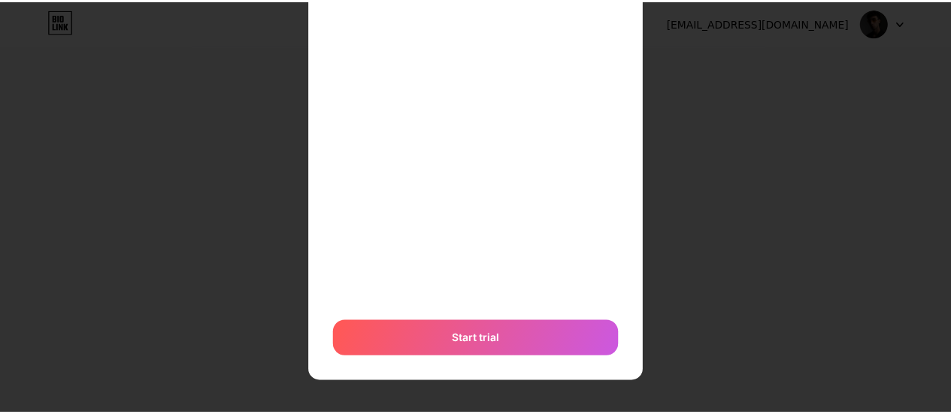
scroll to position [0, 0]
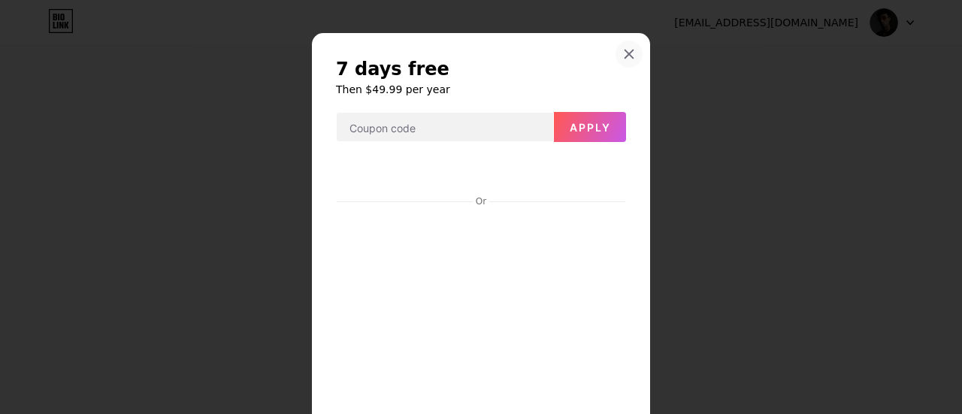
click at [625, 50] on icon at bounding box center [629, 54] width 12 height 12
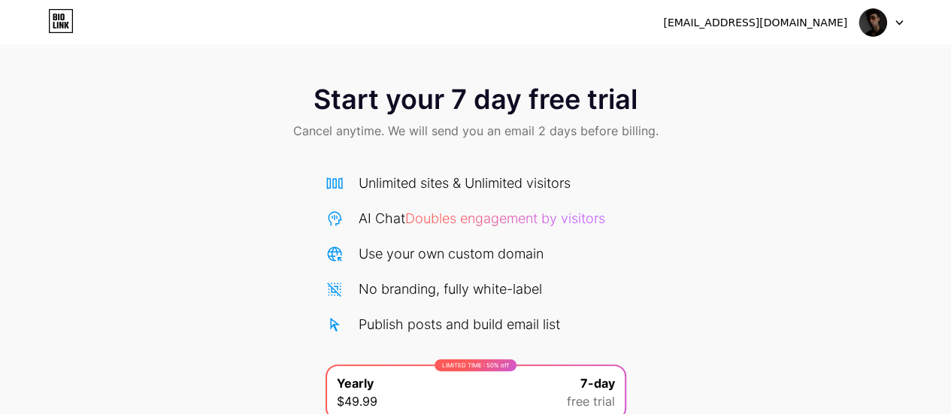
click at [850, 24] on div "[EMAIL_ADDRESS][DOMAIN_NAME]" at bounding box center [783, 22] width 240 height 27
click at [880, 19] on img at bounding box center [872, 22] width 29 height 29
click at [830, 71] on li "Logout" at bounding box center [808, 61] width 186 height 41
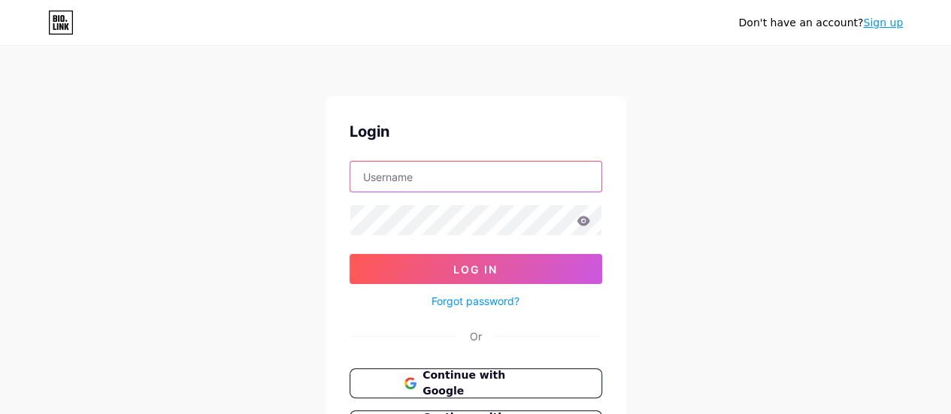
click at [434, 168] on input "text" at bounding box center [475, 177] width 251 height 30
type input "emircyber"
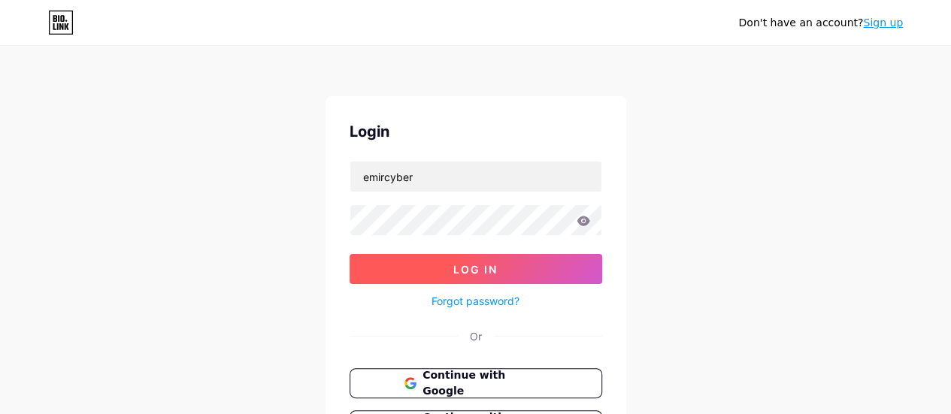
click at [467, 265] on span "Log In" at bounding box center [475, 269] width 44 height 13
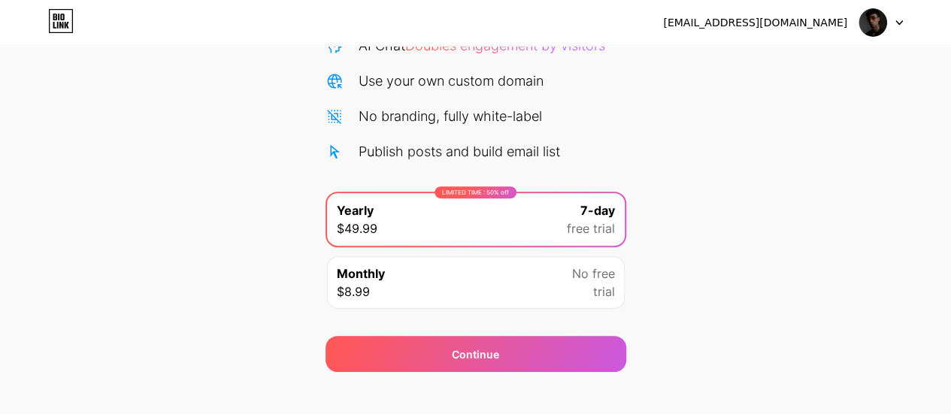
scroll to position [189, 0]
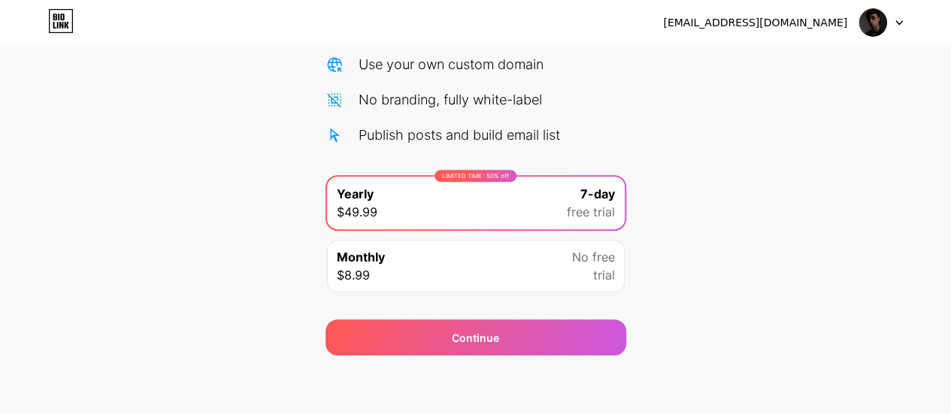
click at [543, 265] on div "Monthly $8.99 No free trial" at bounding box center [476, 266] width 298 height 53
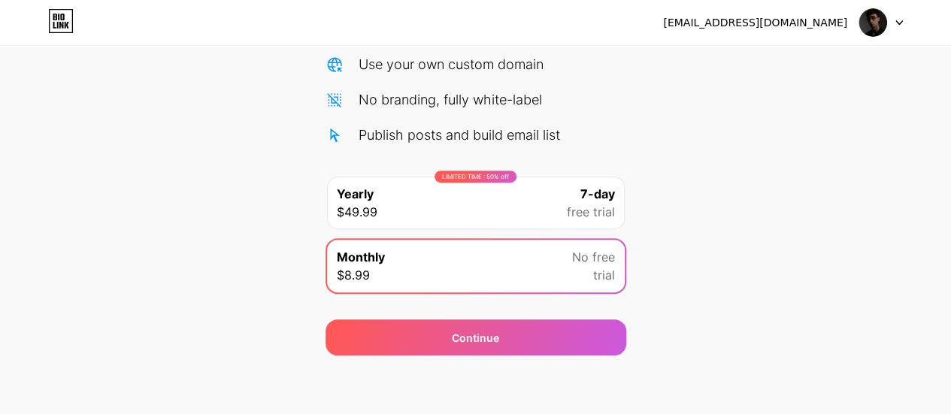
click at [561, 294] on div "LIMITED TIME : 50% off Yearly $49.99 7-day free trial Monthly $8.99 No free tri…" at bounding box center [475, 238] width 301 height 126
click at [558, 303] on div "Continue" at bounding box center [475, 328] width 301 height 54
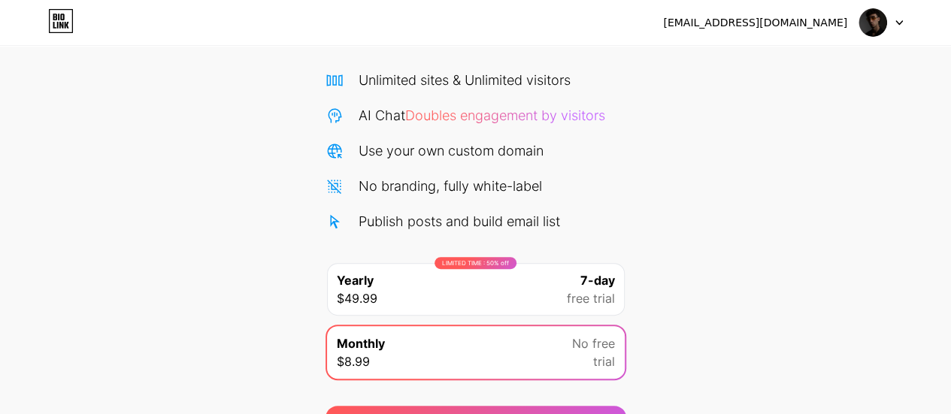
scroll to position [0, 0]
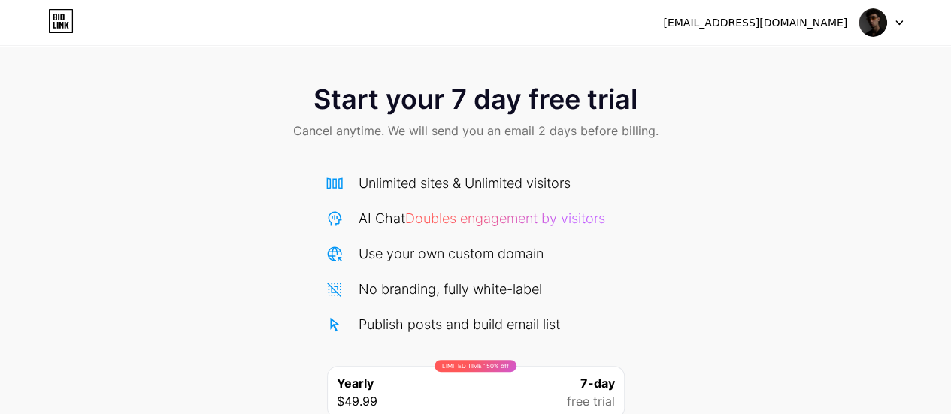
click at [487, 210] on span "Doubles engagement by visitors" at bounding box center [505, 218] width 200 height 16
